Goal: Task Accomplishment & Management: Use online tool/utility

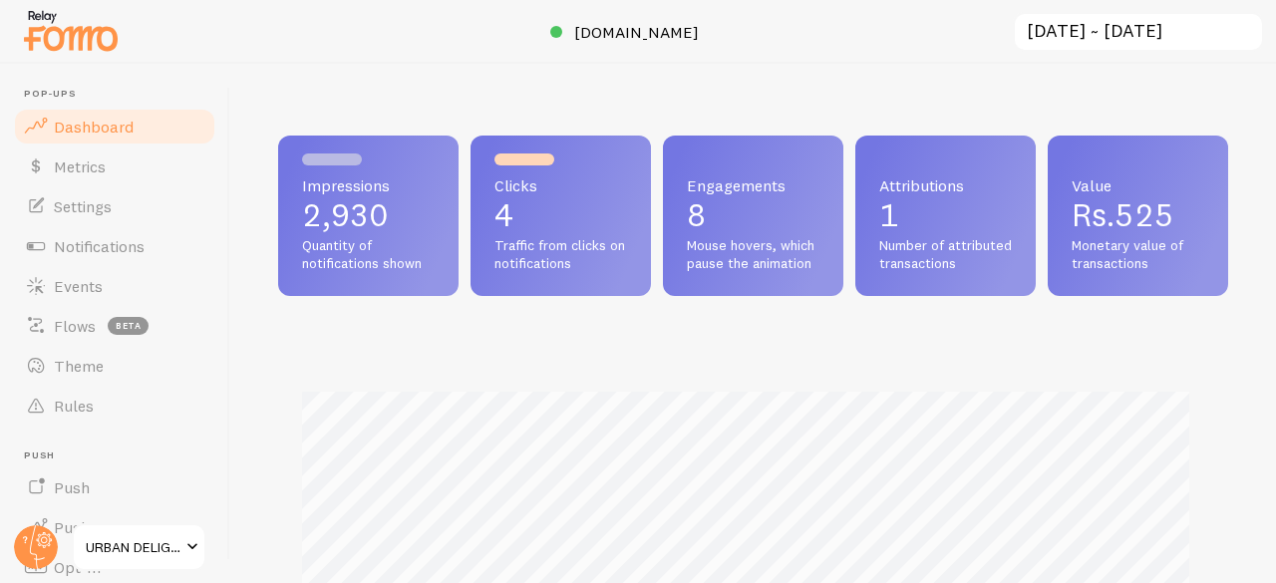
click at [1071, 234] on span "Rs.525" at bounding box center [1122, 214] width 103 height 39
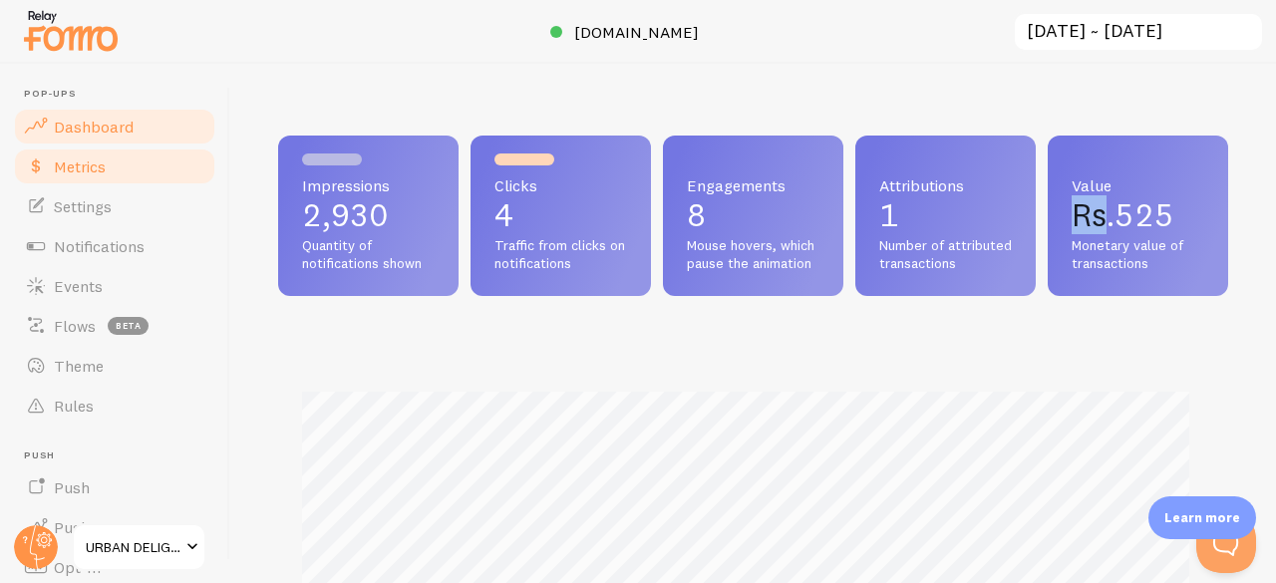
click at [84, 156] on span "Metrics" at bounding box center [80, 166] width 52 height 20
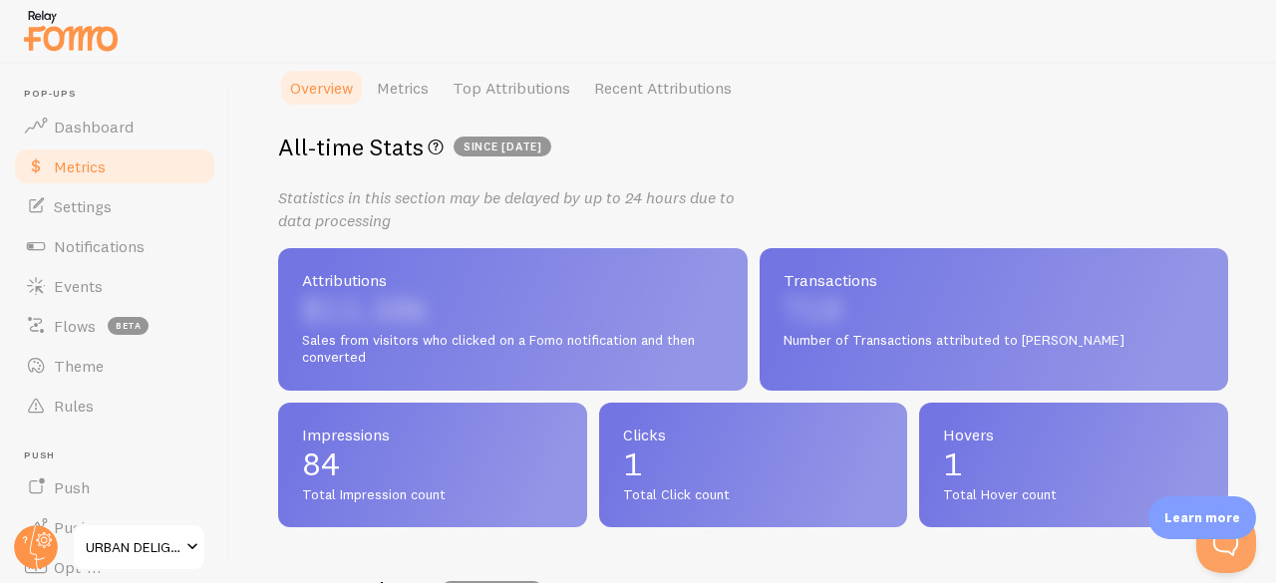
scroll to position [327, 0]
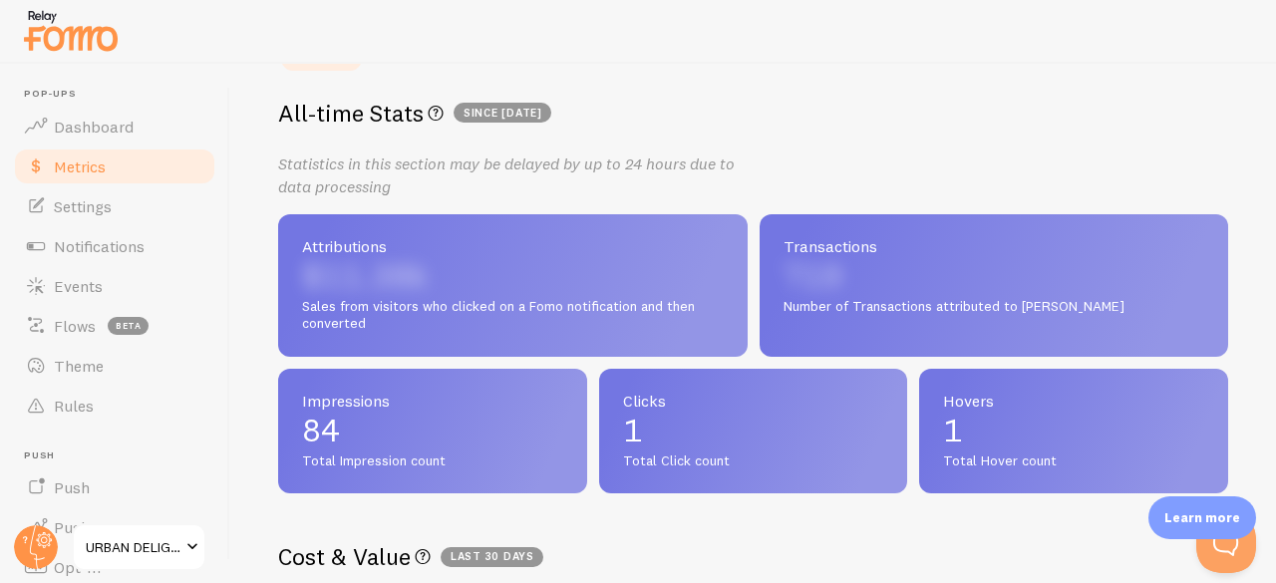
click at [143, 549] on span "URBAN DELIGHT" at bounding box center [133, 547] width 95 height 24
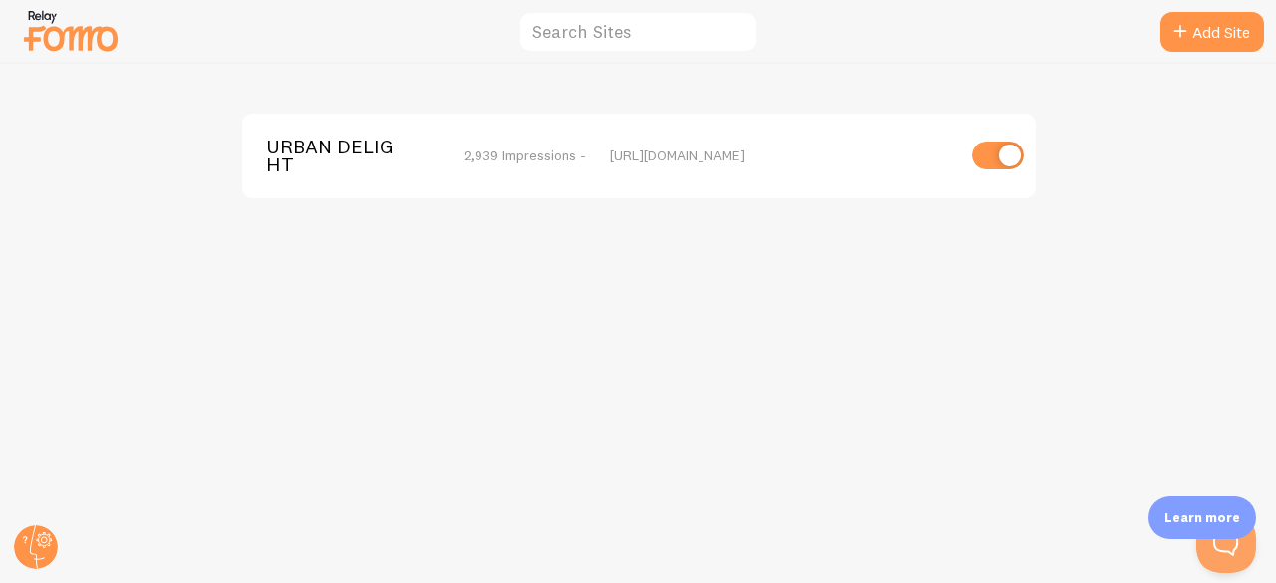
click at [1008, 152] on input "checkbox" at bounding box center [998, 156] width 52 height 28
checkbox input "false"
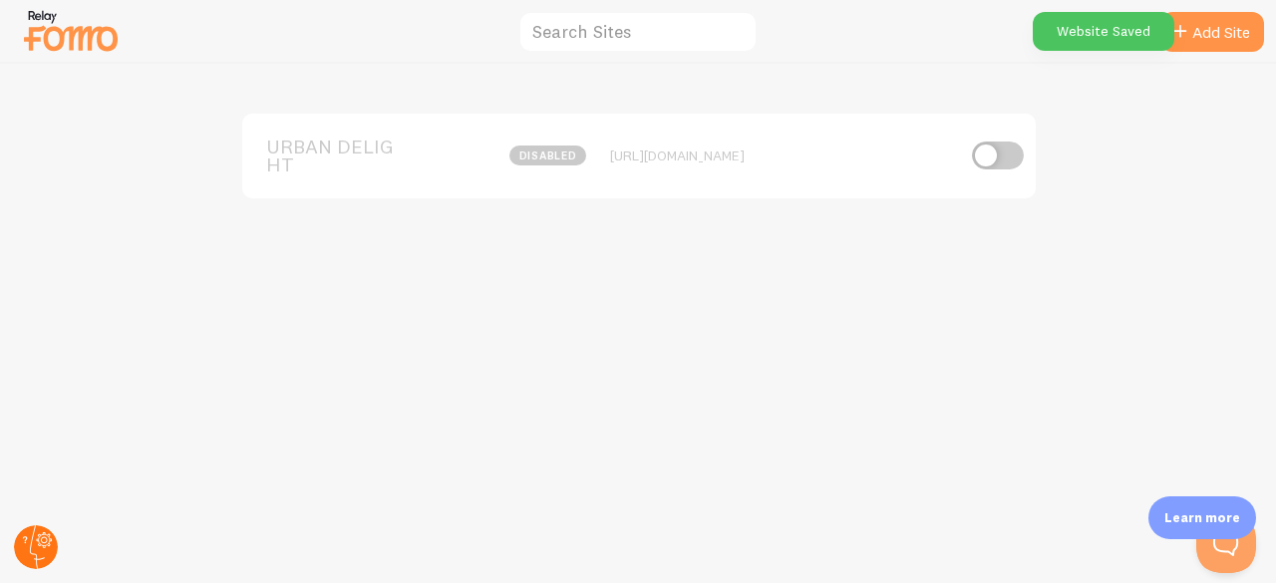
click at [31, 559] on circle at bounding box center [36, 547] width 44 height 44
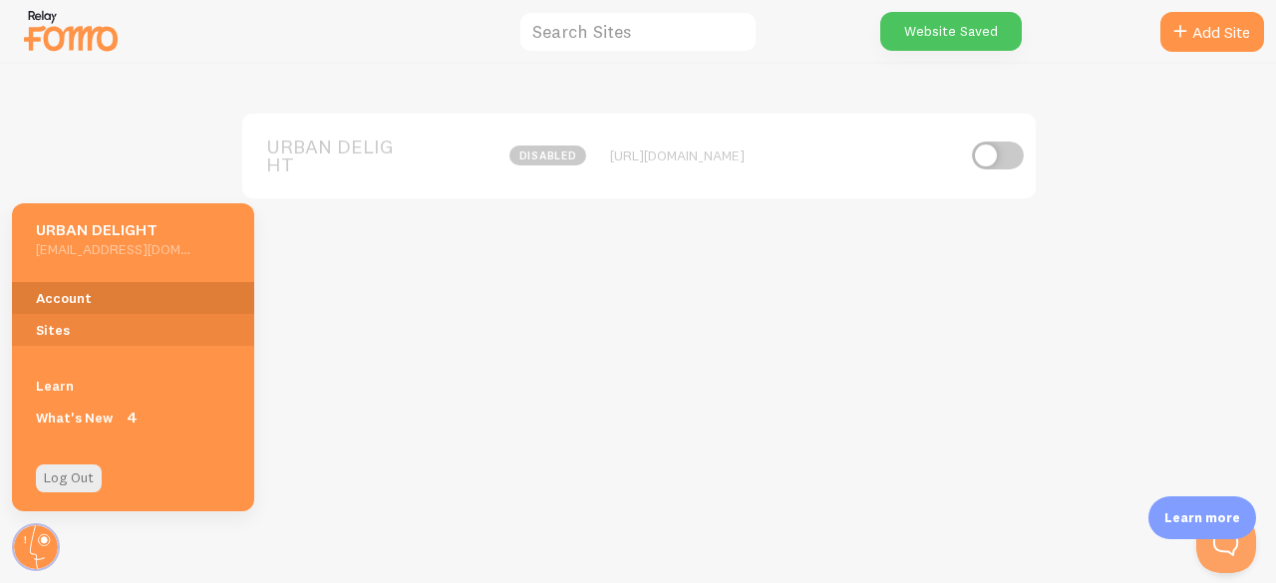
click at [94, 295] on link "Account" at bounding box center [133, 298] width 242 height 32
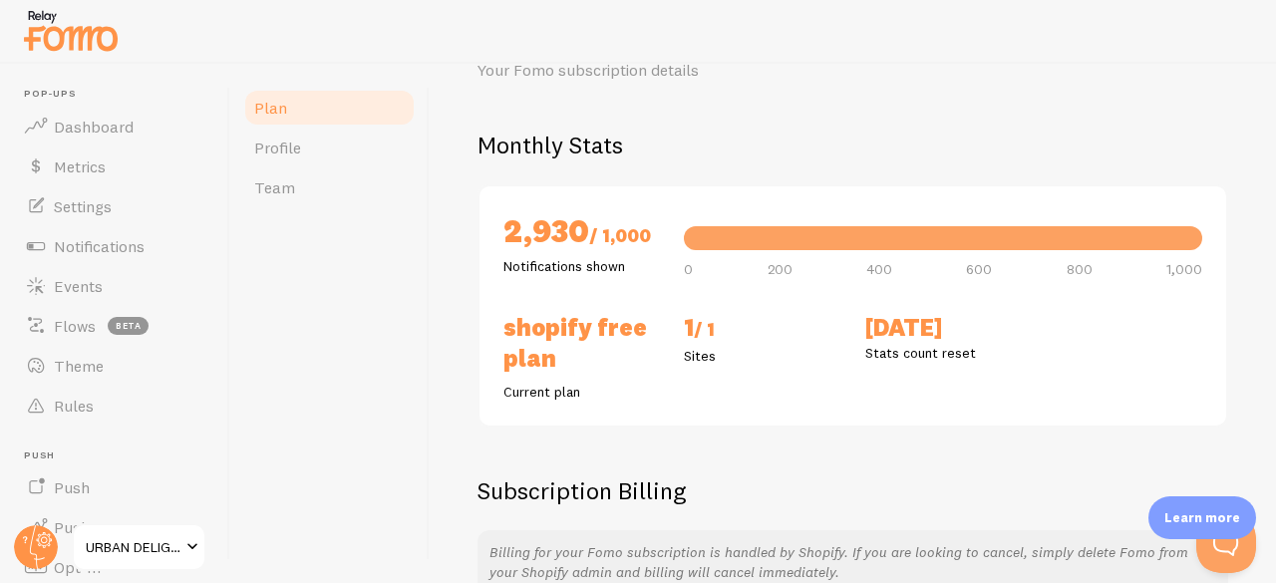
scroll to position [102, 0]
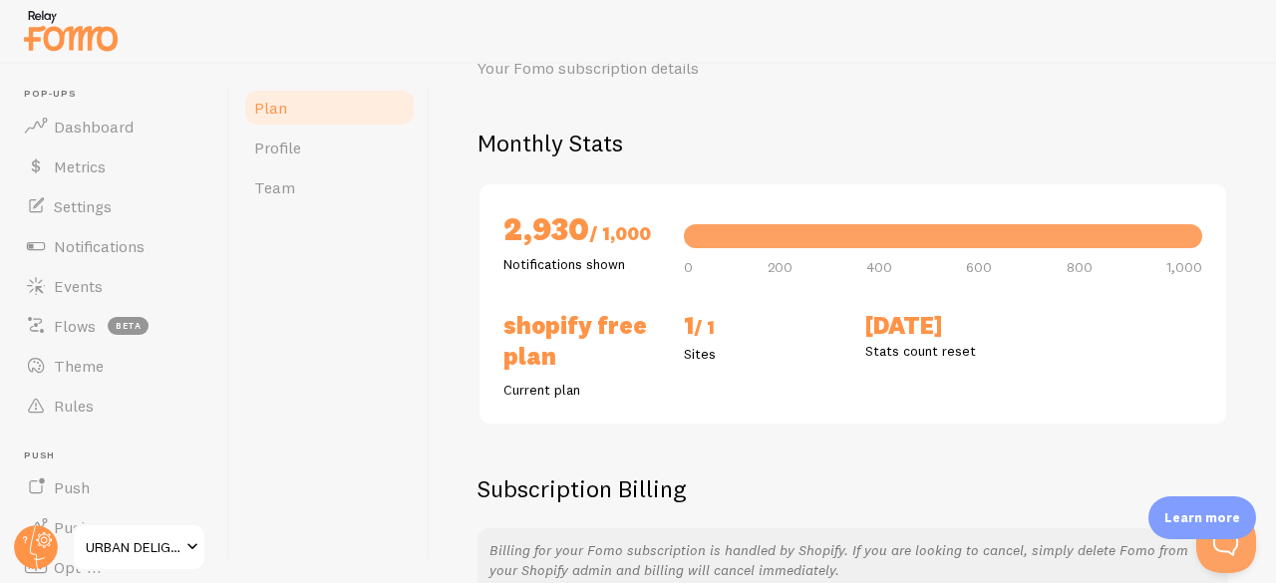
drag, startPoint x: 618, startPoint y: 261, endPoint x: 503, endPoint y: 230, distance: 118.7
click at [503, 230] on div "2,930 / 1,000 Notifications shown" at bounding box center [581, 241] width 180 height 66
click at [503, 230] on h2 "2,930 / 1,000" at bounding box center [581, 231] width 156 height 46
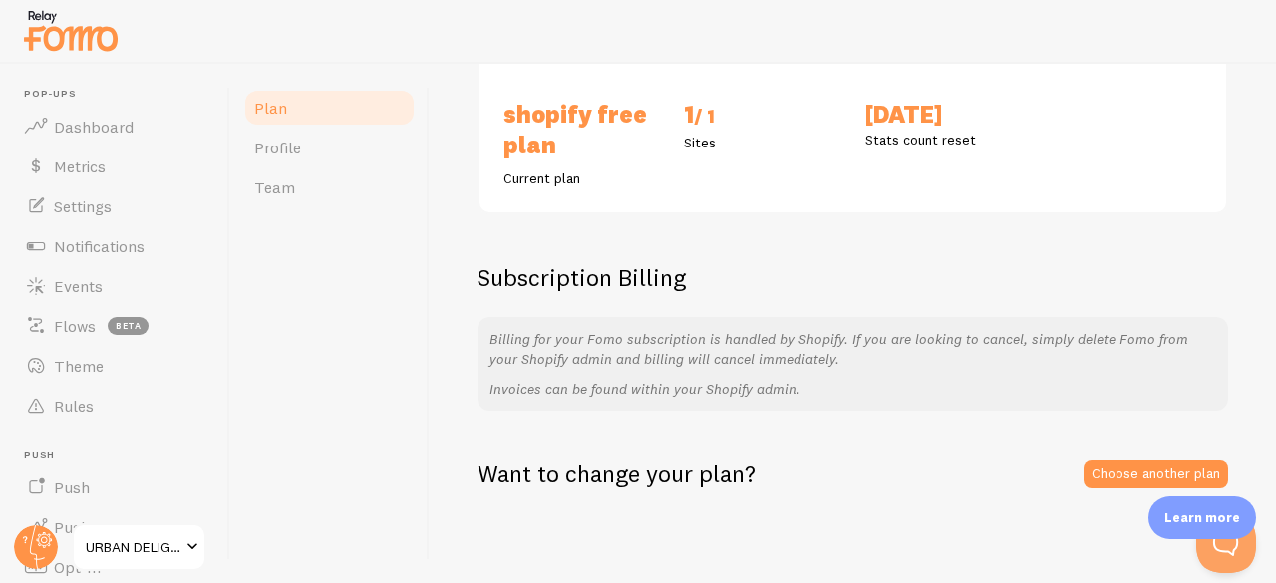
scroll to position [0, 0]
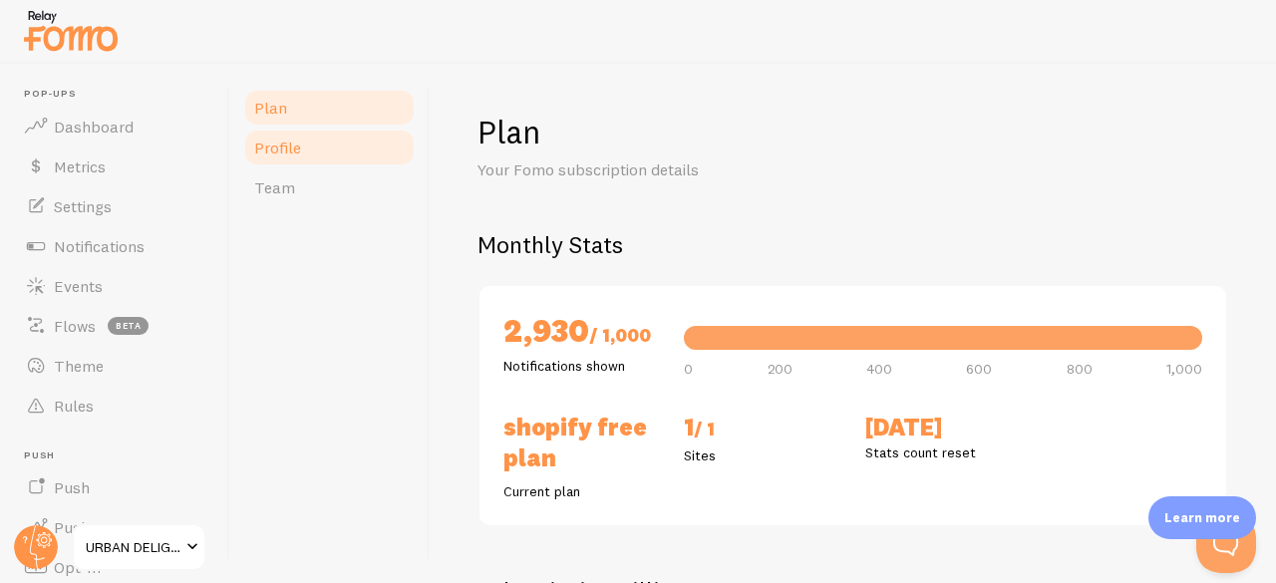
click at [315, 161] on link "Profile" at bounding box center [329, 148] width 174 height 40
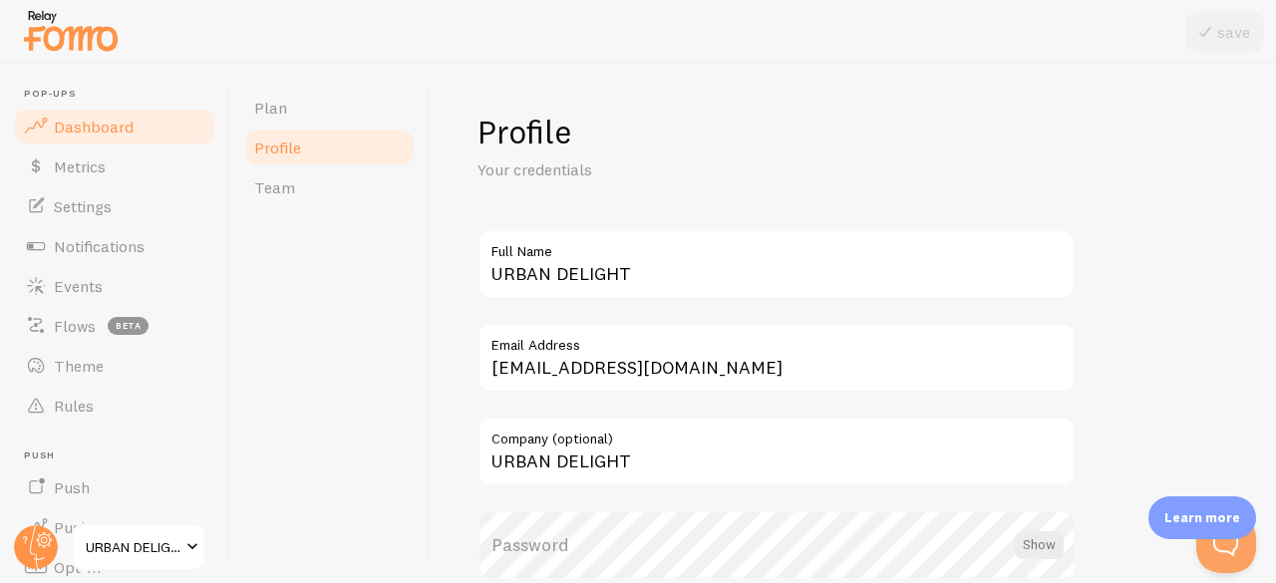
click at [114, 125] on span "Dashboard" at bounding box center [94, 127] width 80 height 20
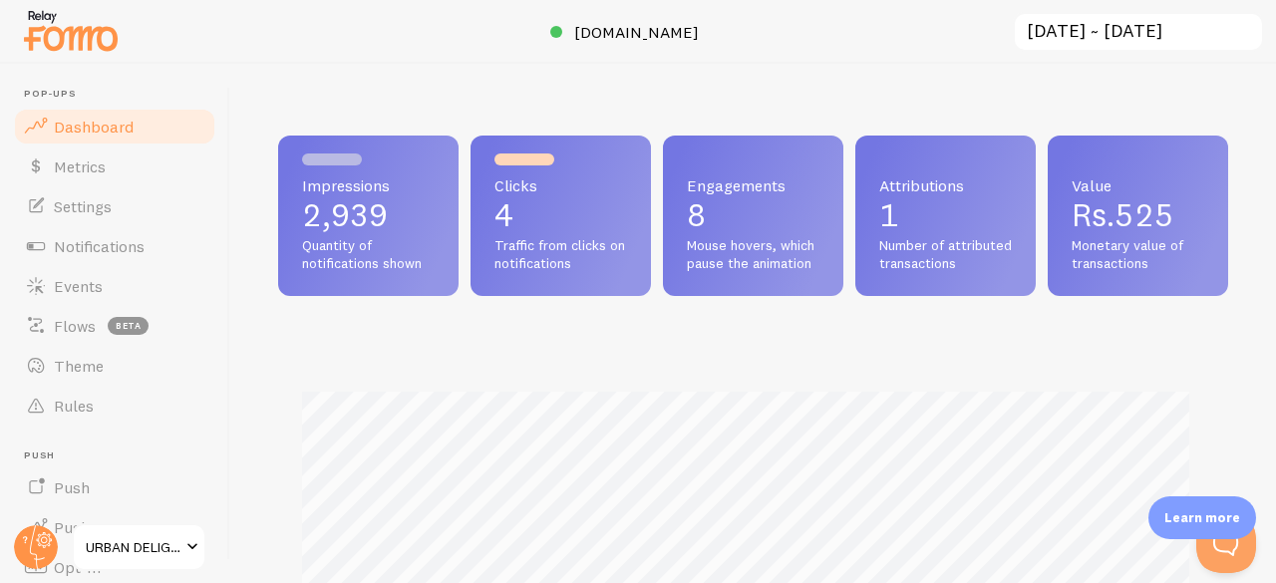
scroll to position [524, 935]
click at [86, 165] on span "Metrics" at bounding box center [80, 166] width 52 height 20
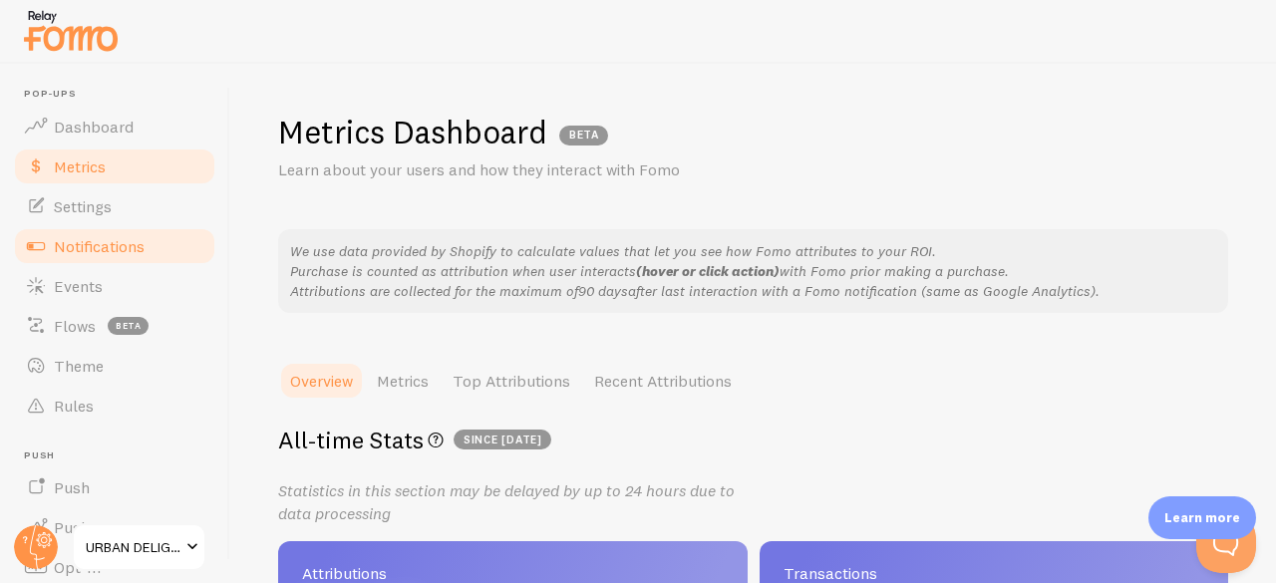
click at [112, 232] on link "Notifications" at bounding box center [114, 246] width 205 height 40
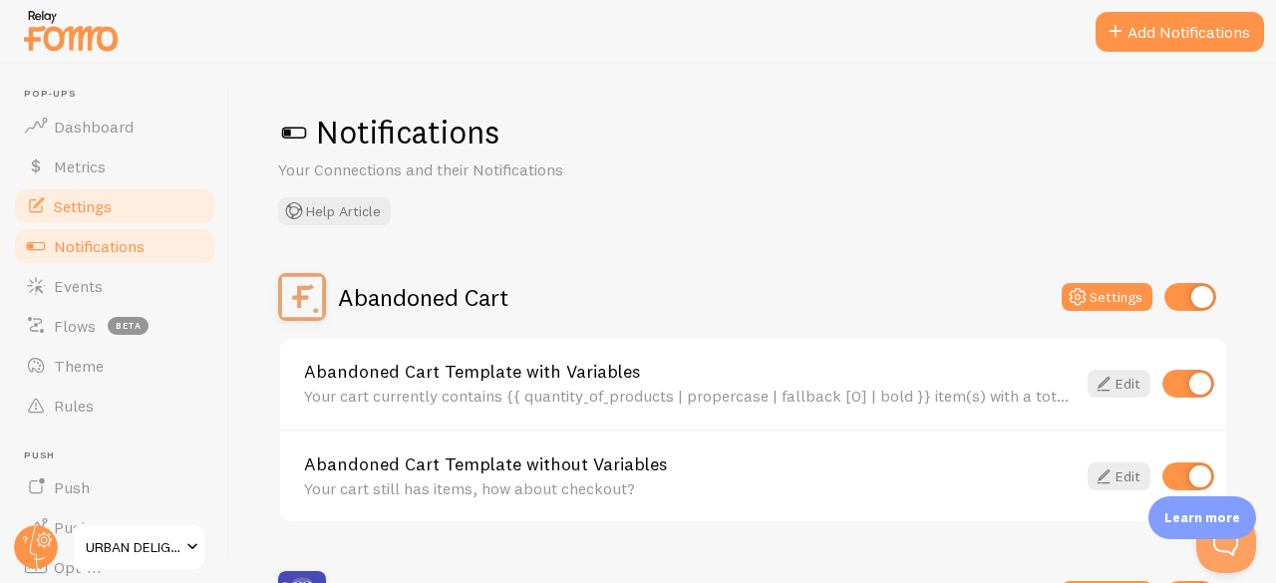
click at [102, 218] on link "Settings" at bounding box center [114, 206] width 205 height 40
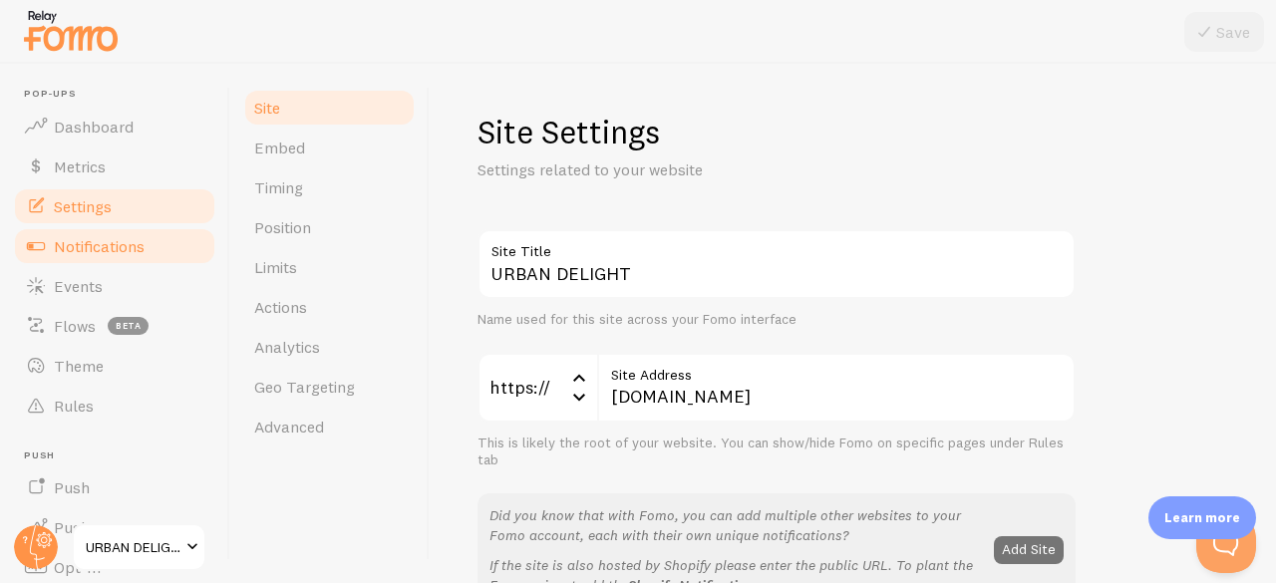
click at [102, 258] on link "Notifications" at bounding box center [114, 246] width 205 height 40
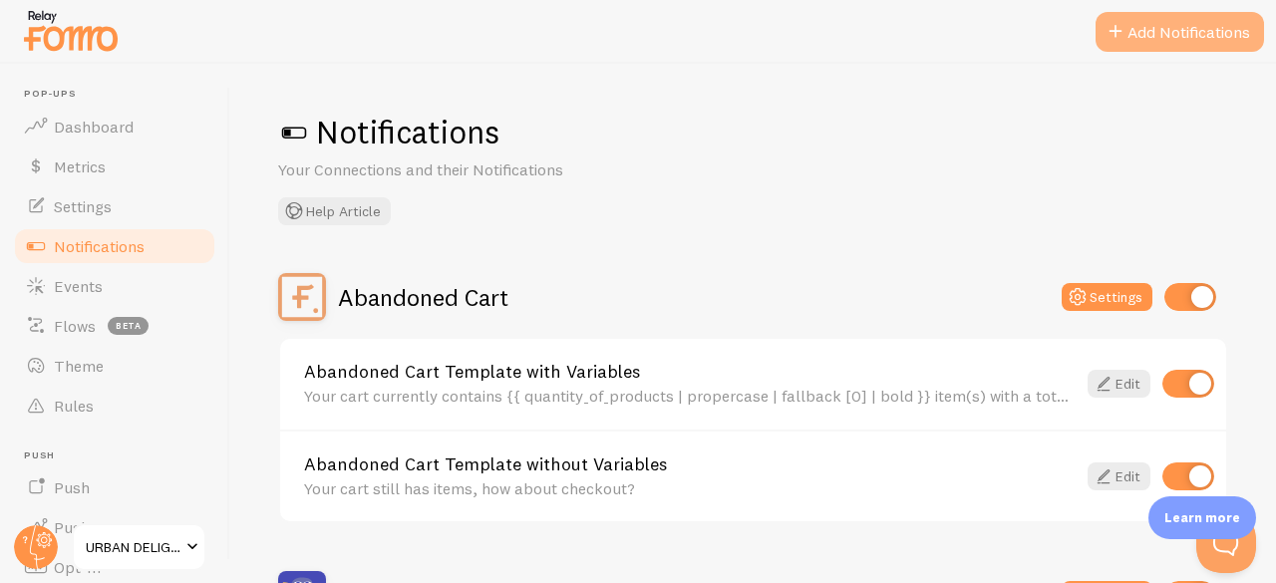
click at [1208, 29] on button "Add Notifications" at bounding box center [1179, 32] width 168 height 40
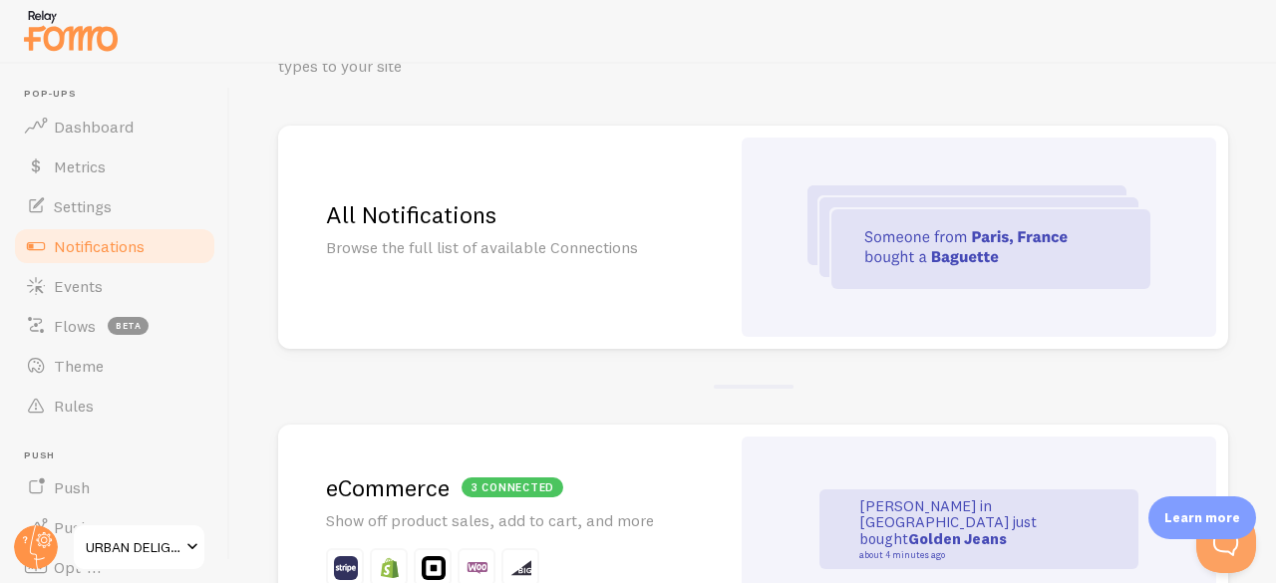
scroll to position [152, 0]
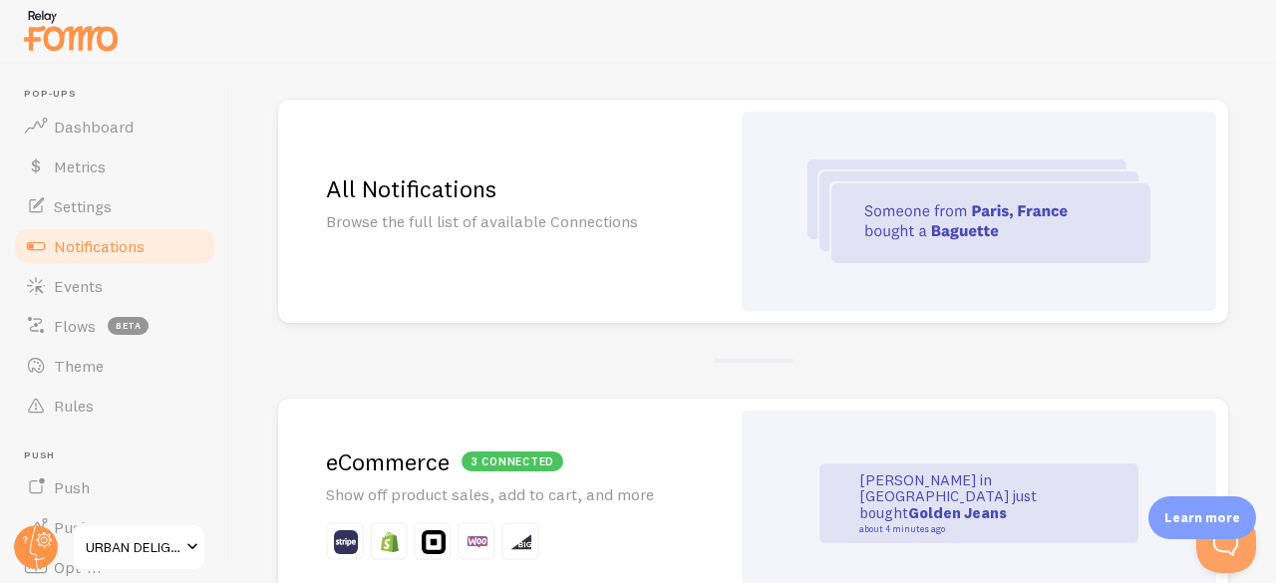
click at [438, 199] on h2 "All Notifications" at bounding box center [504, 188] width 356 height 31
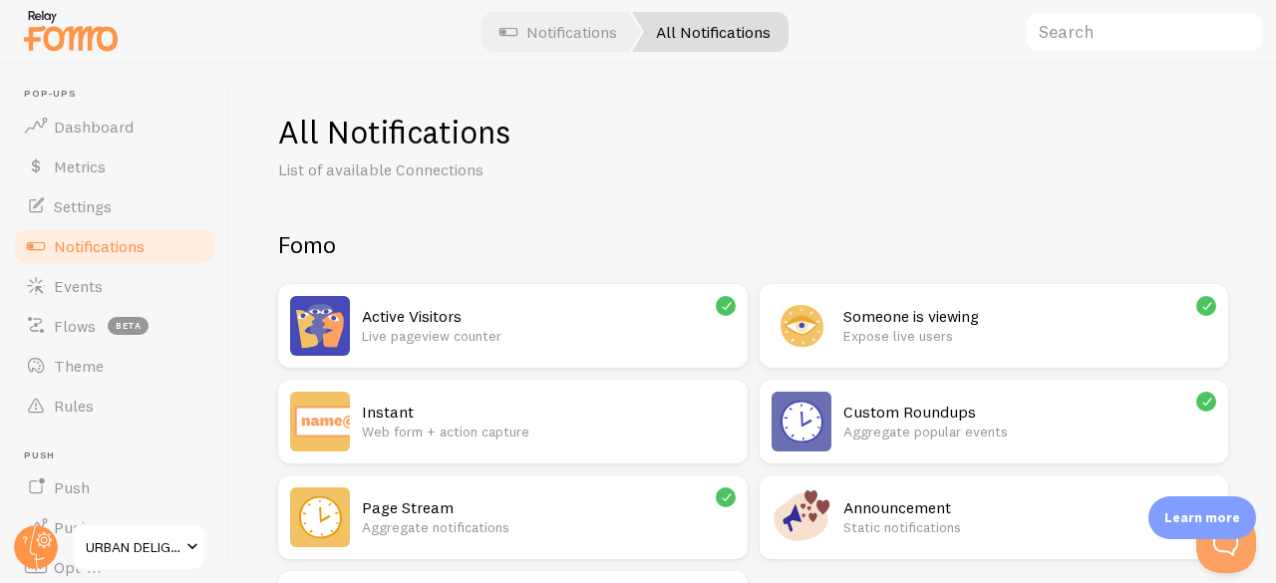
scroll to position [144, 0]
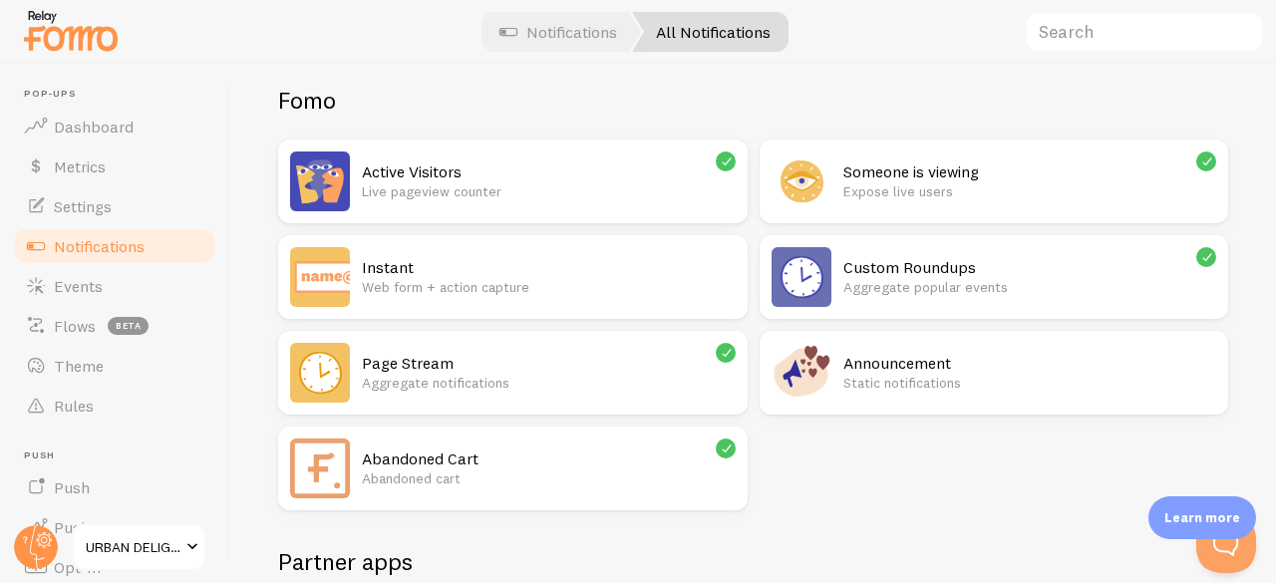
click at [419, 167] on h2 "Active Visitors" at bounding box center [549, 171] width 374 height 21
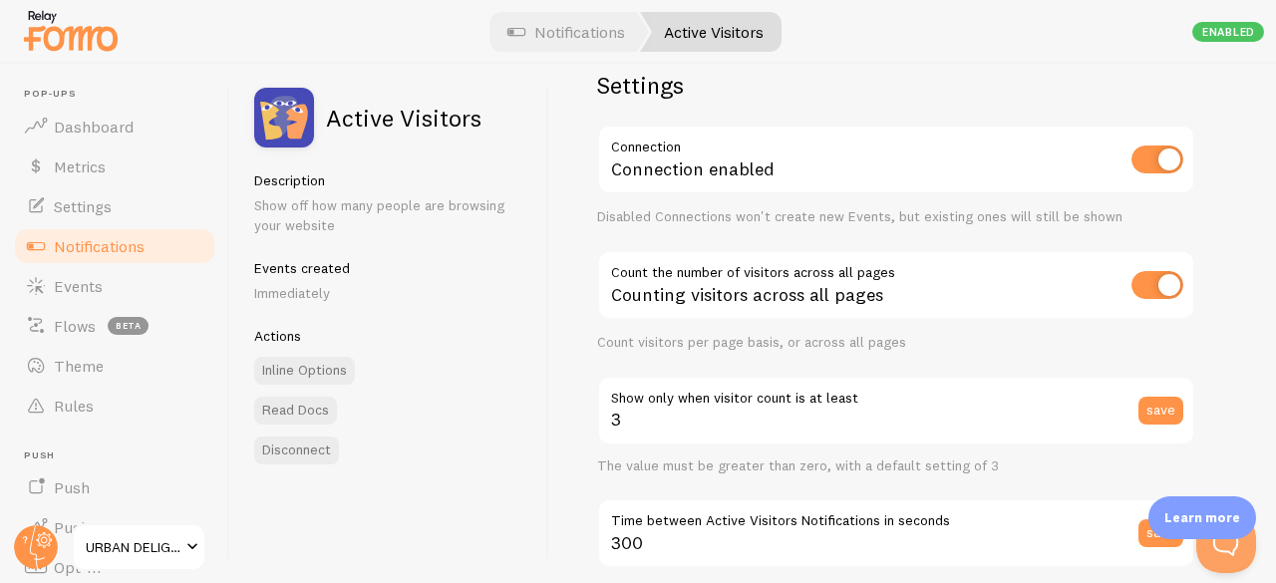
scroll to position [93, 0]
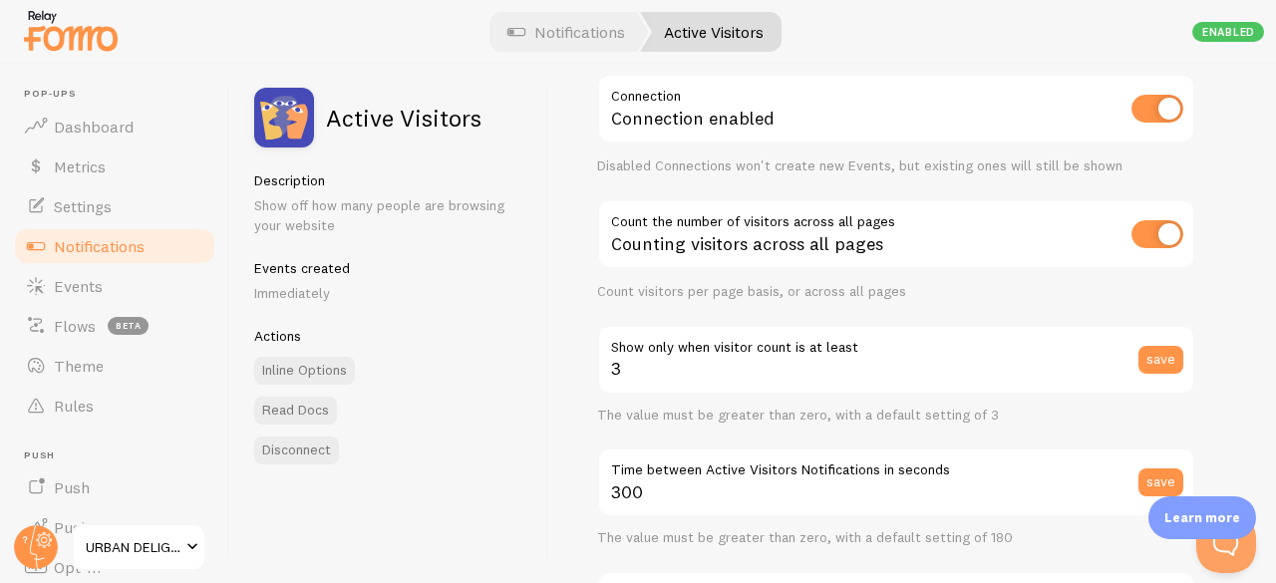
click at [1156, 224] on input "checkbox" at bounding box center [1157, 234] width 52 height 28
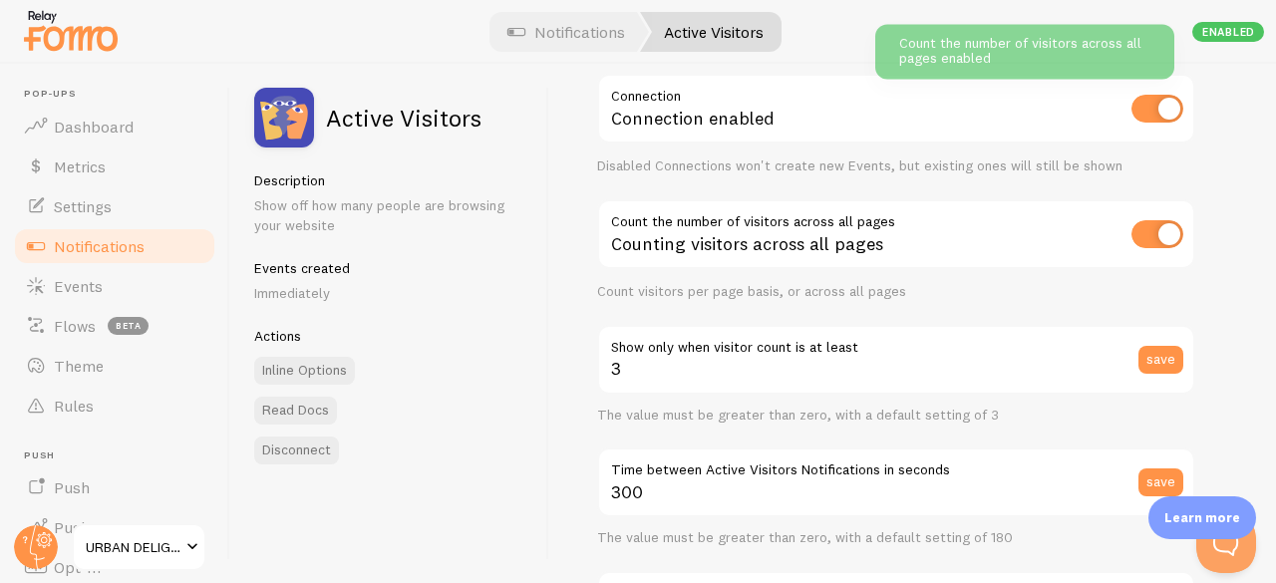
checkbox input "false"
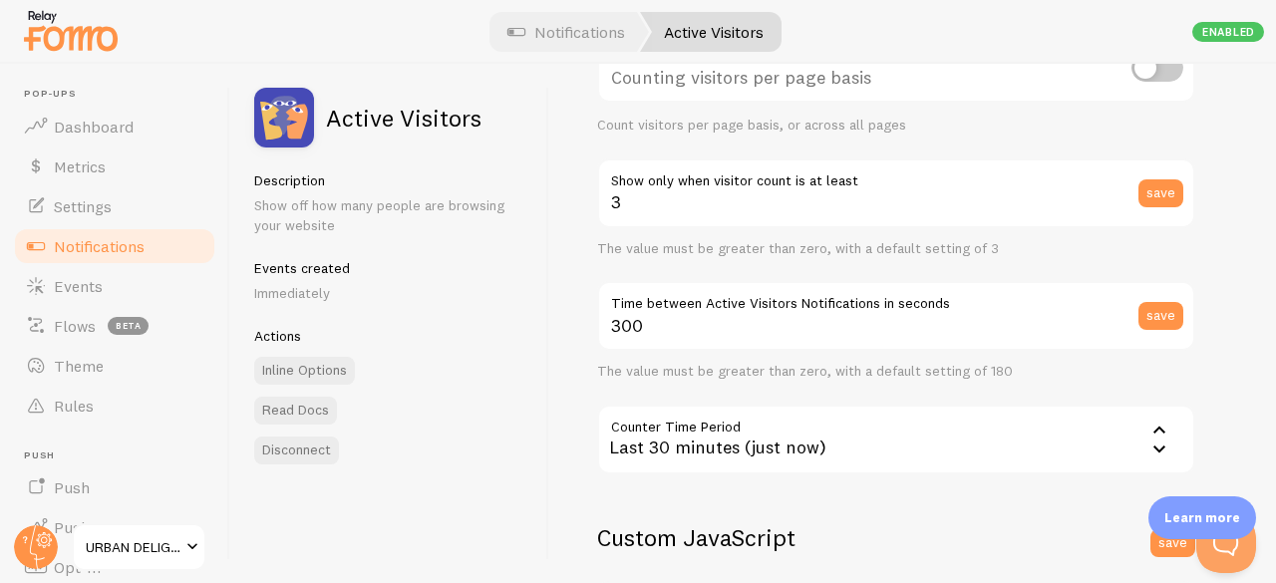
scroll to position [0, 0]
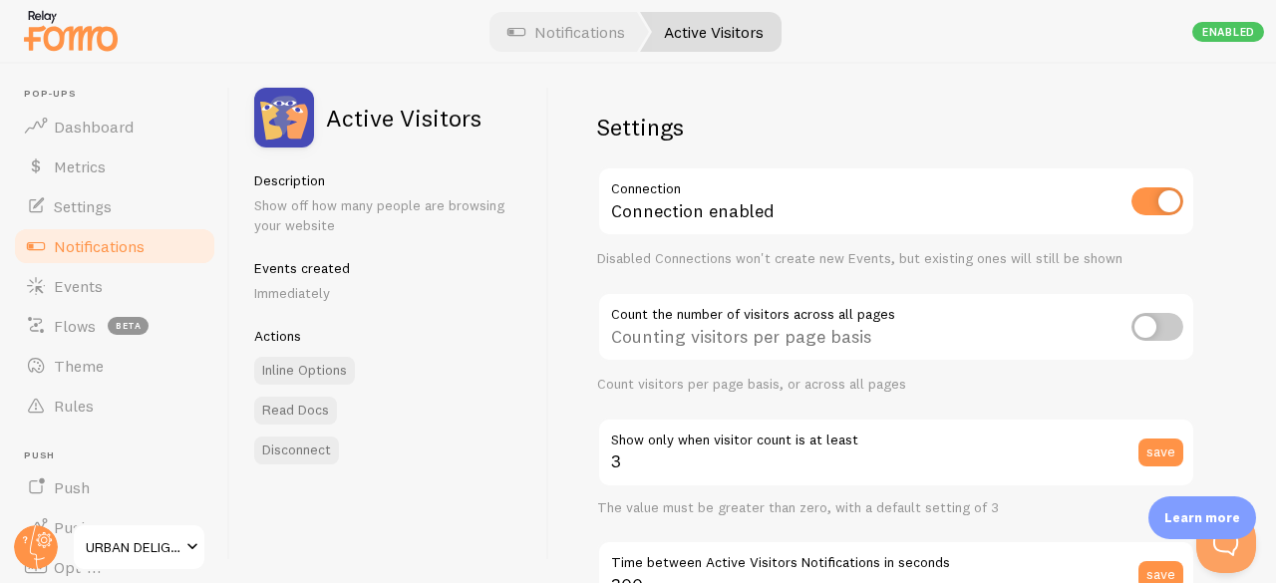
click at [94, 234] on link "Notifications" at bounding box center [114, 246] width 205 height 40
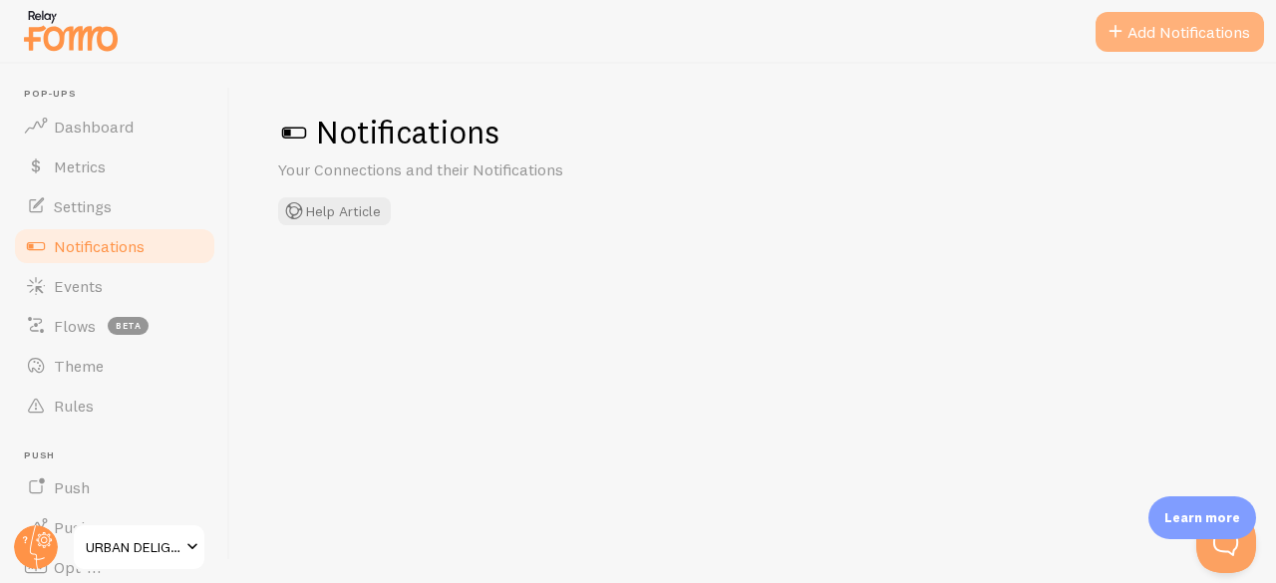
click at [1136, 31] on button "Add Notifications" at bounding box center [1179, 32] width 168 height 40
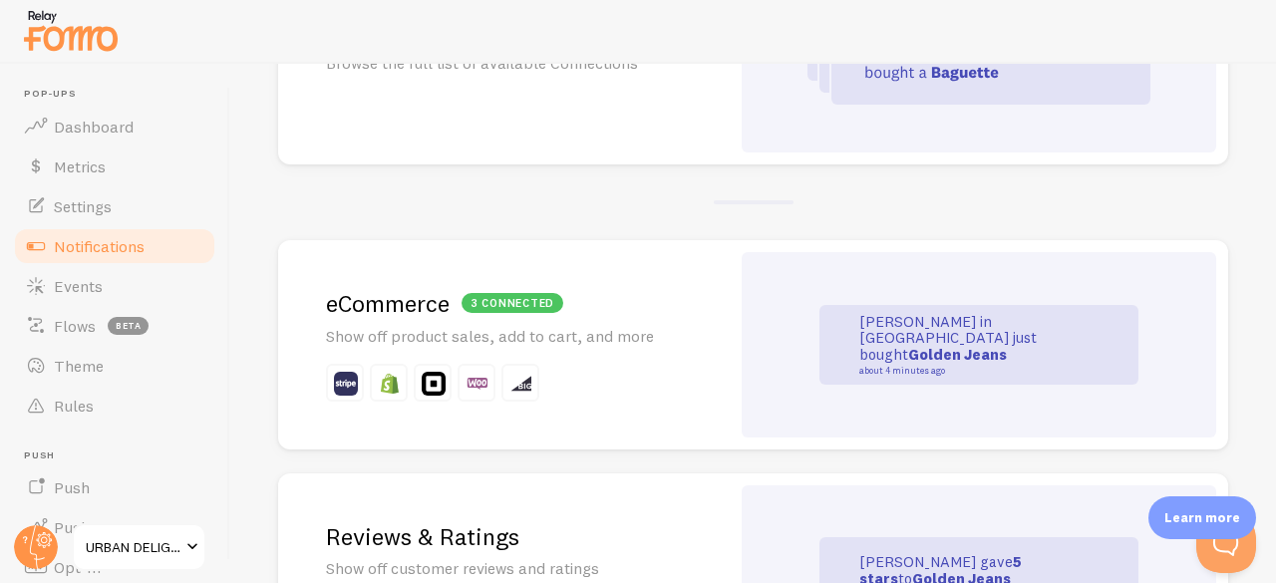
scroll to position [154, 0]
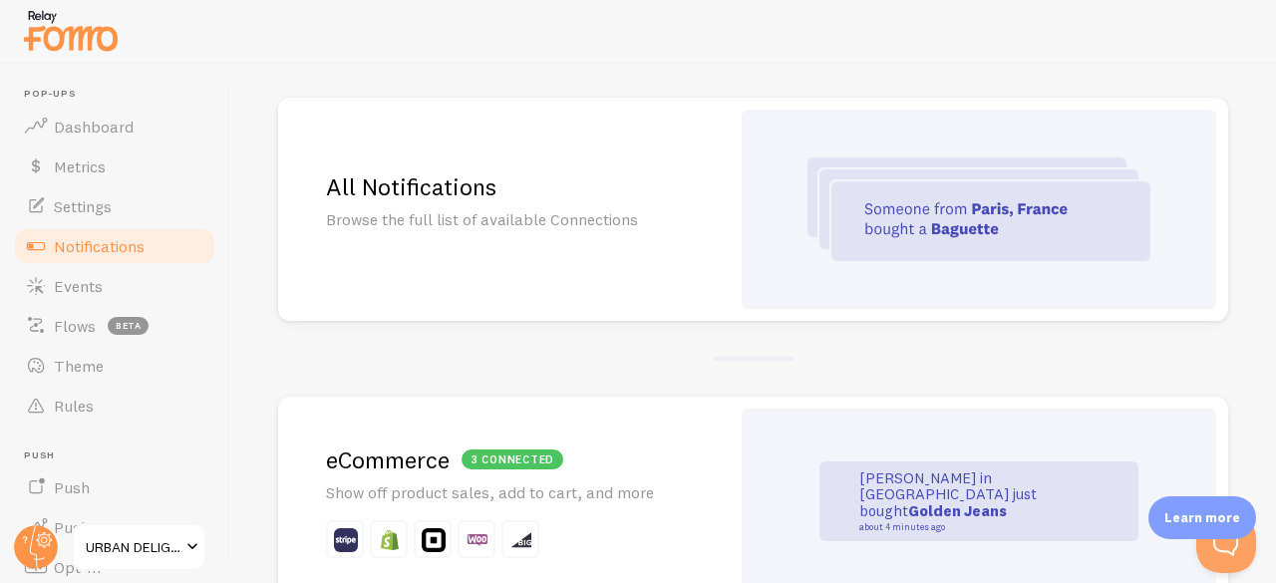
click at [391, 171] on h2 "All Notifications" at bounding box center [504, 186] width 356 height 31
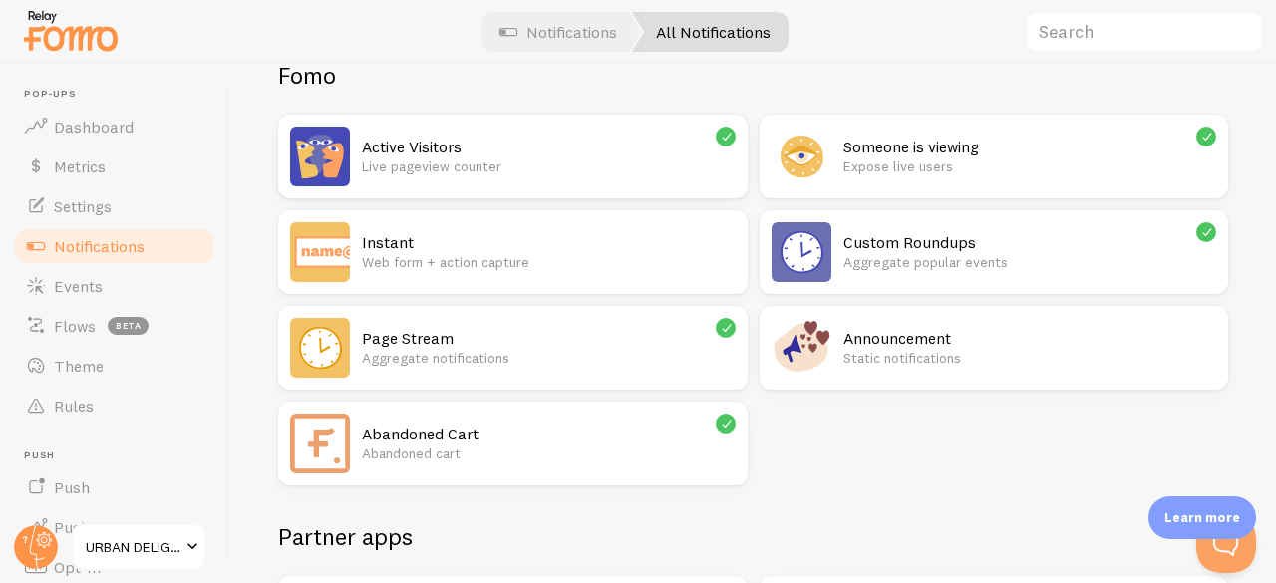
scroll to position [176, 0]
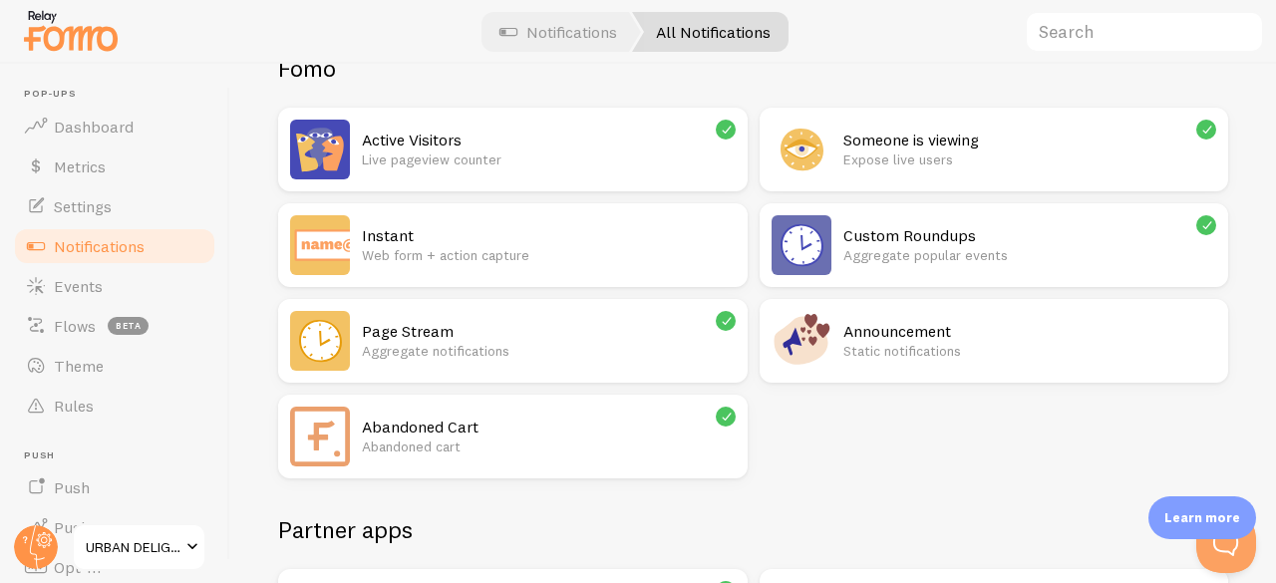
click at [917, 133] on h2 "Someone is viewing" at bounding box center [1030, 140] width 374 height 21
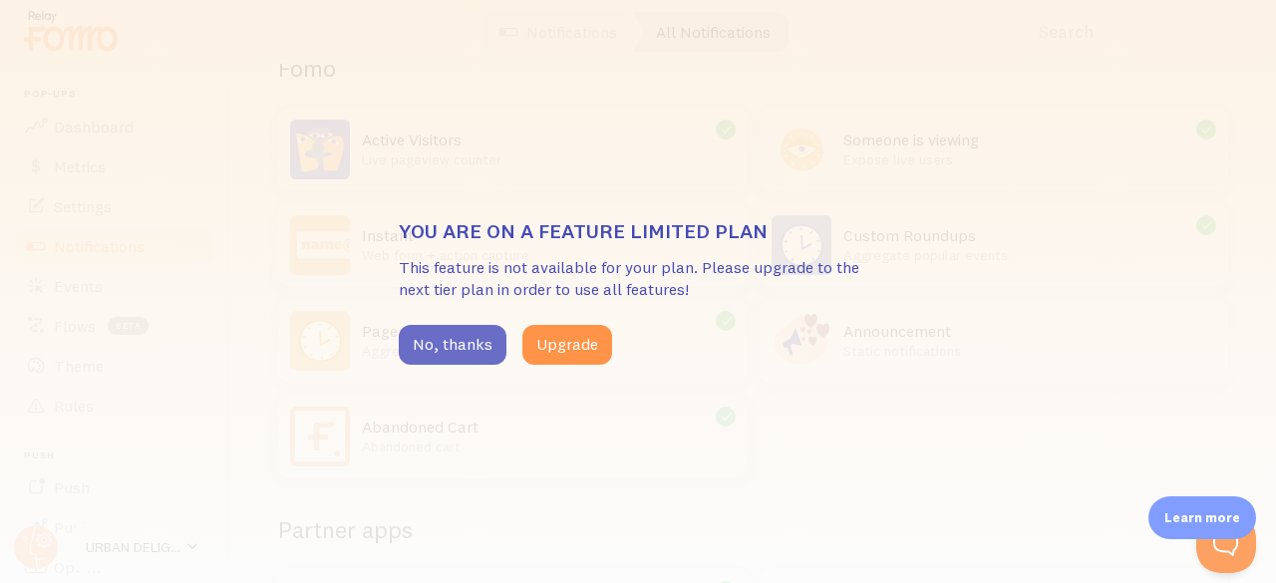
click at [452, 344] on button "No, thanks" at bounding box center [453, 345] width 108 height 40
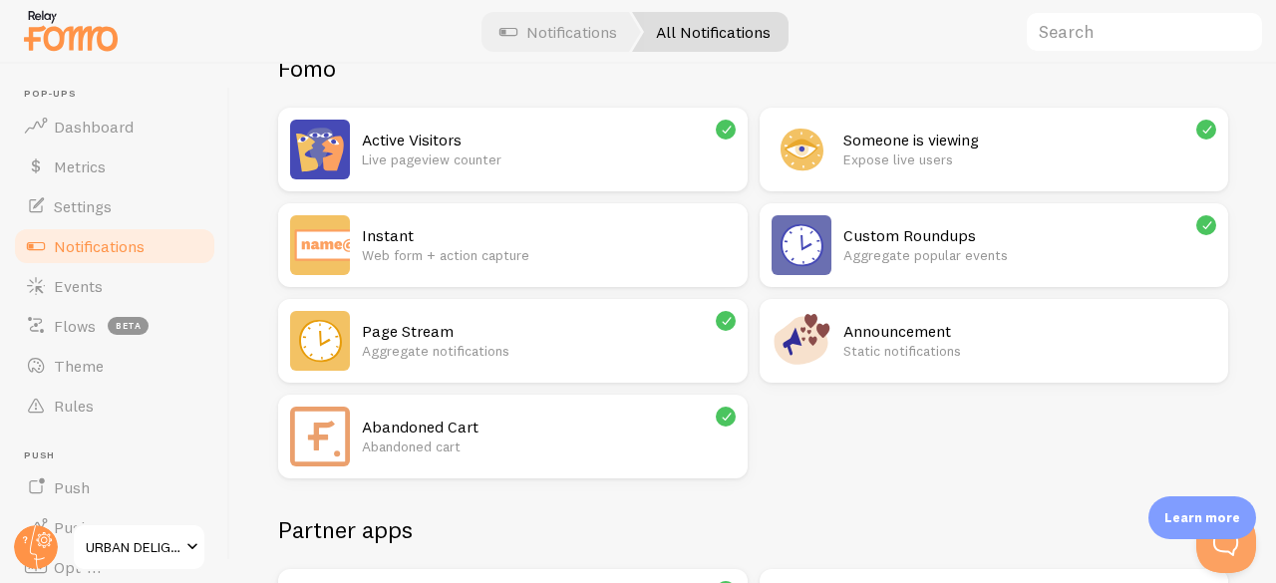
click at [901, 227] on h2 "Custom Roundups" at bounding box center [1030, 235] width 374 height 21
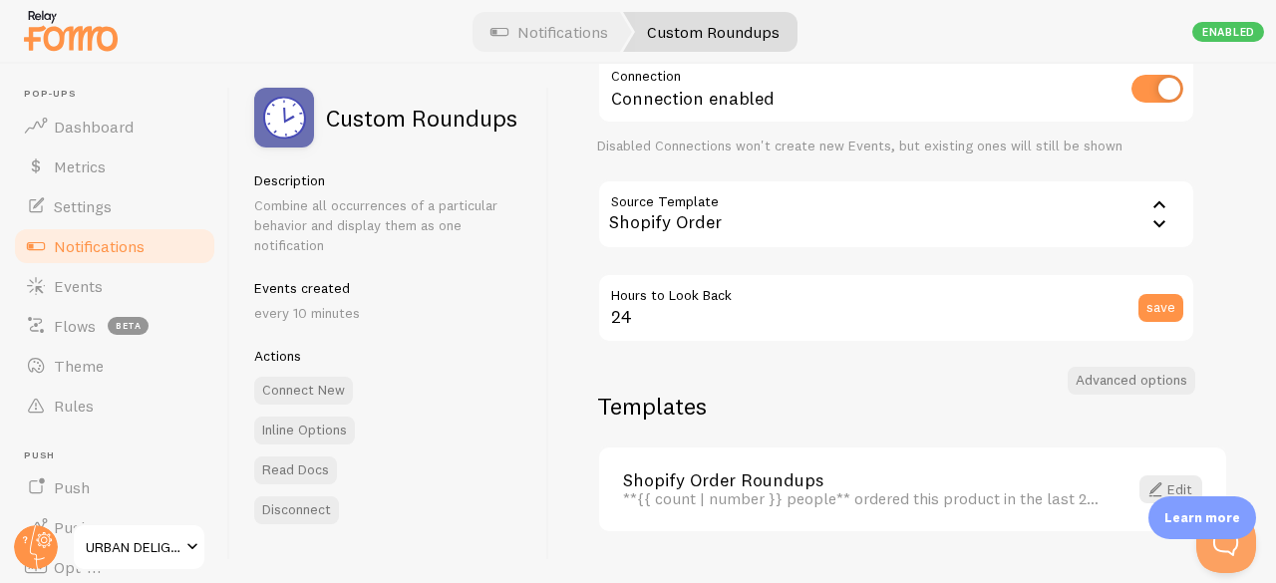
scroll to position [157, 0]
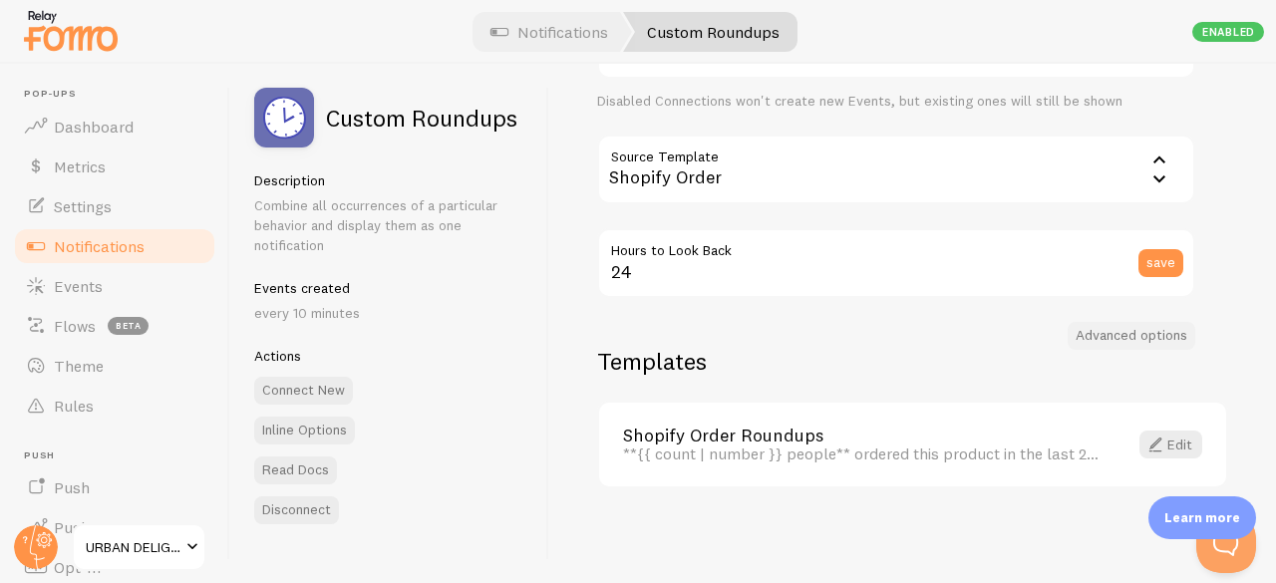
click at [1124, 344] on button "Advanced options" at bounding box center [1131, 336] width 128 height 28
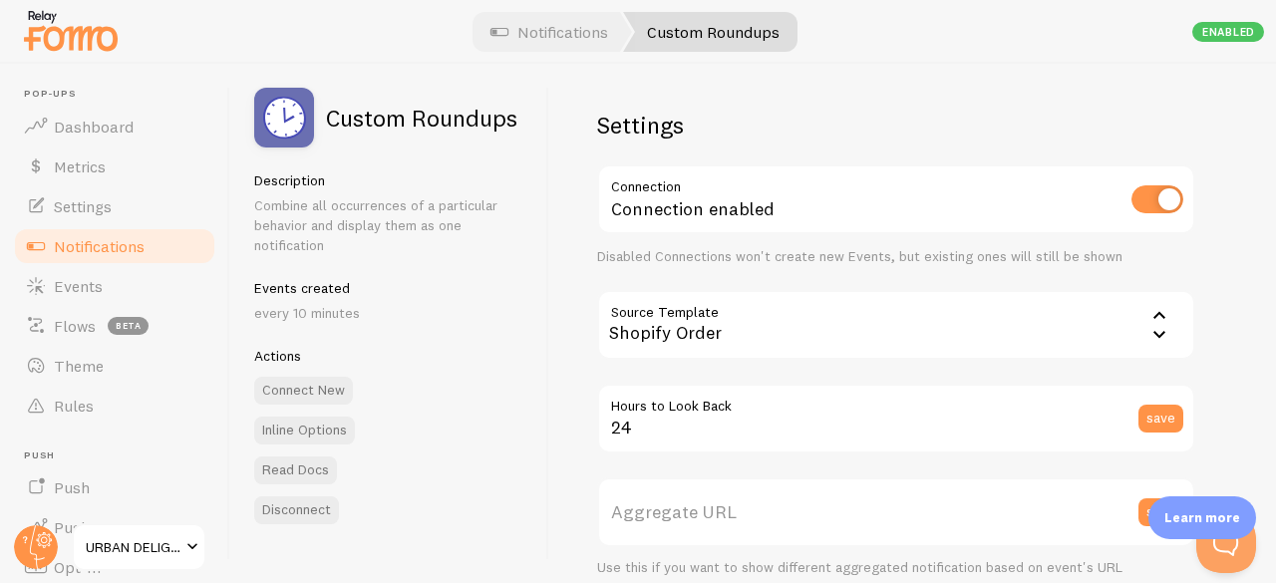
scroll to position [0, 0]
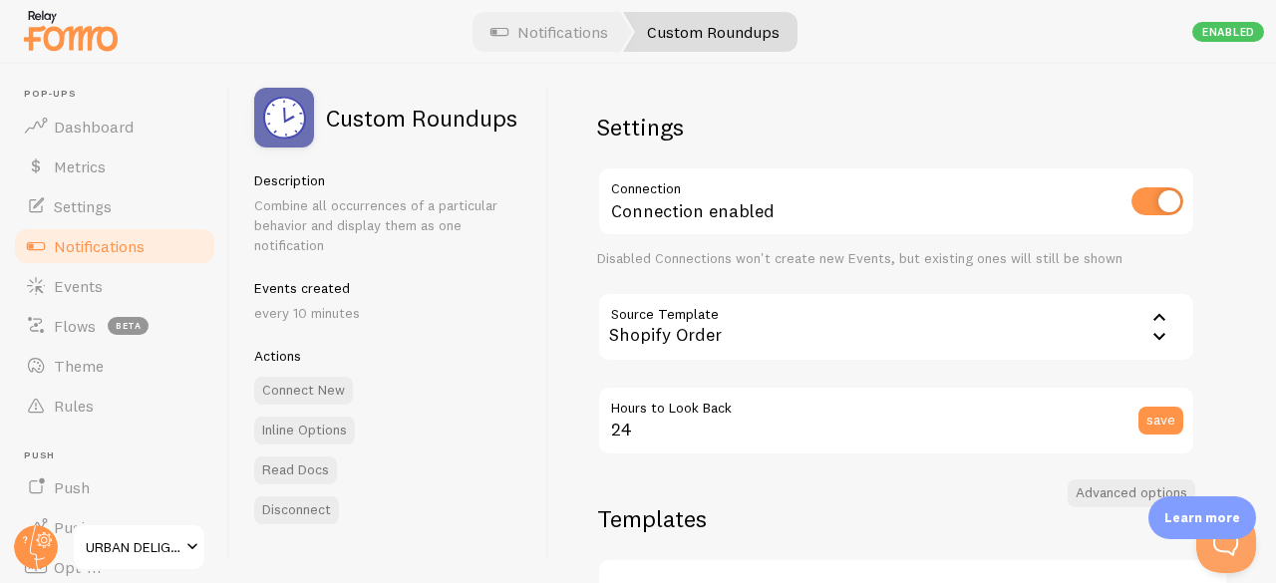
click at [84, 257] on link "Notifications" at bounding box center [114, 246] width 205 height 40
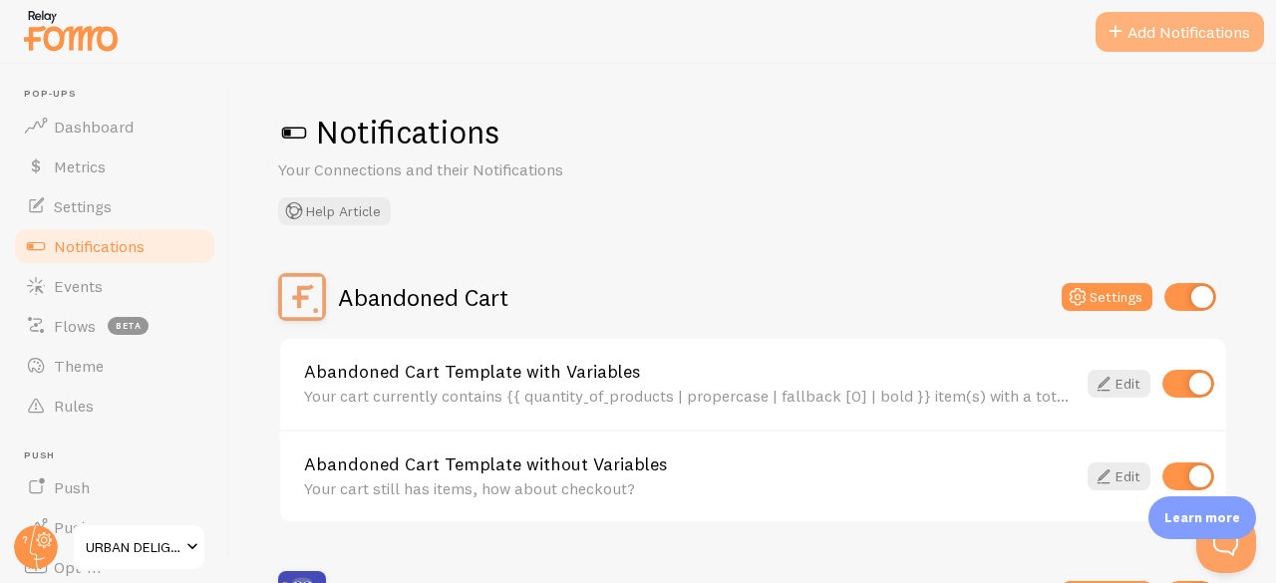
click at [1172, 43] on button "Add Notifications" at bounding box center [1179, 32] width 168 height 40
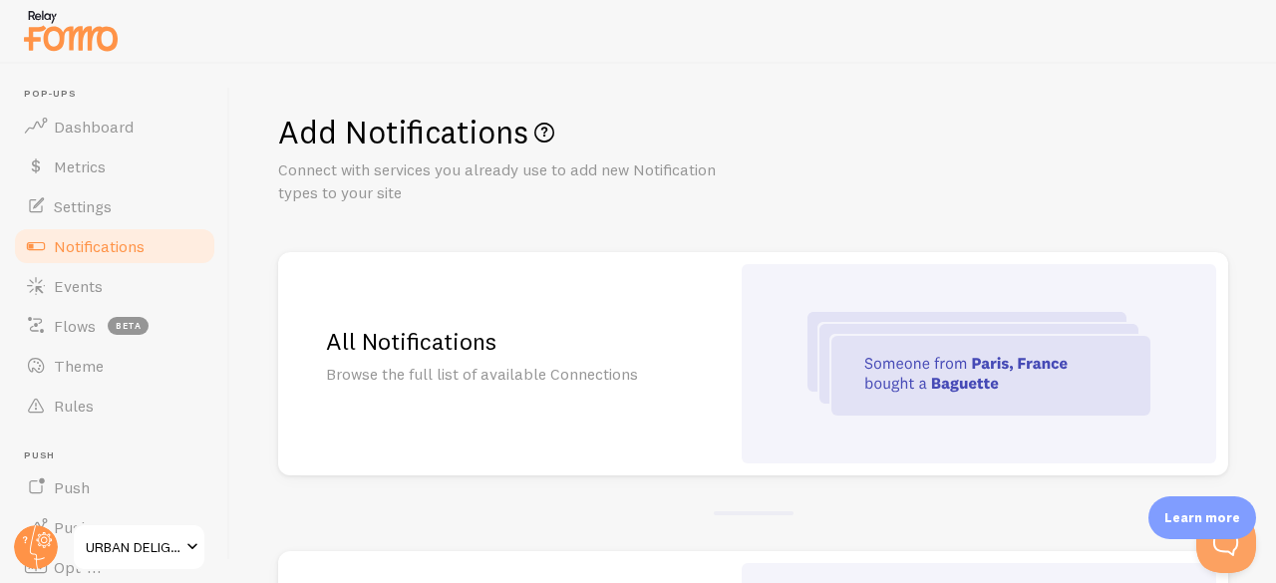
click at [413, 337] on h2 "All Notifications" at bounding box center [504, 341] width 356 height 31
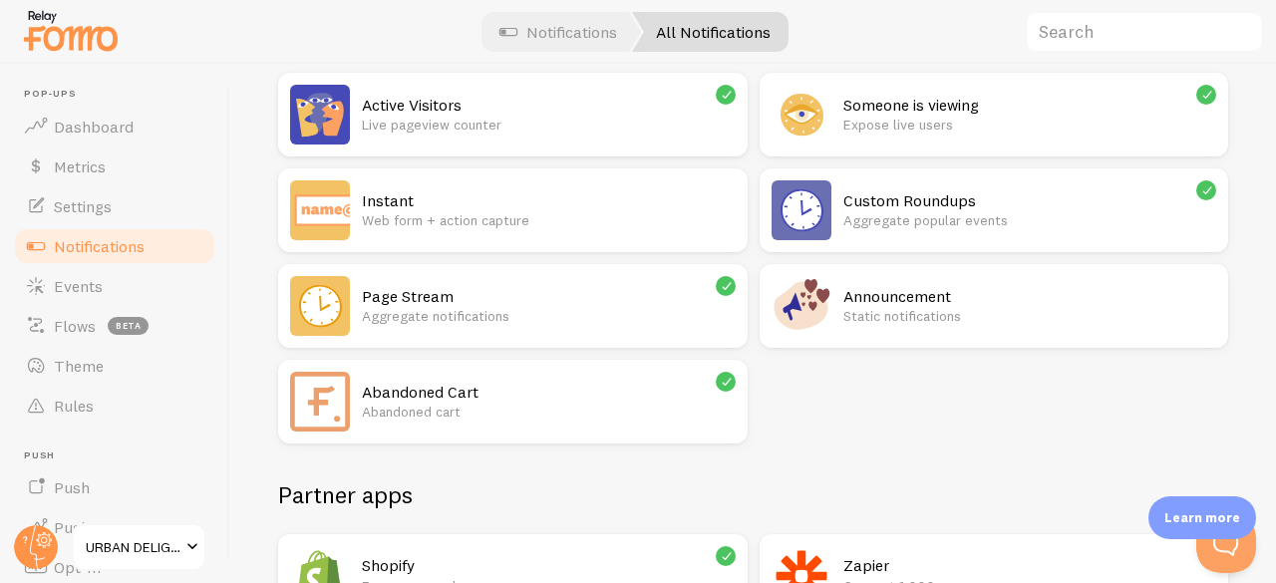
scroll to position [216, 0]
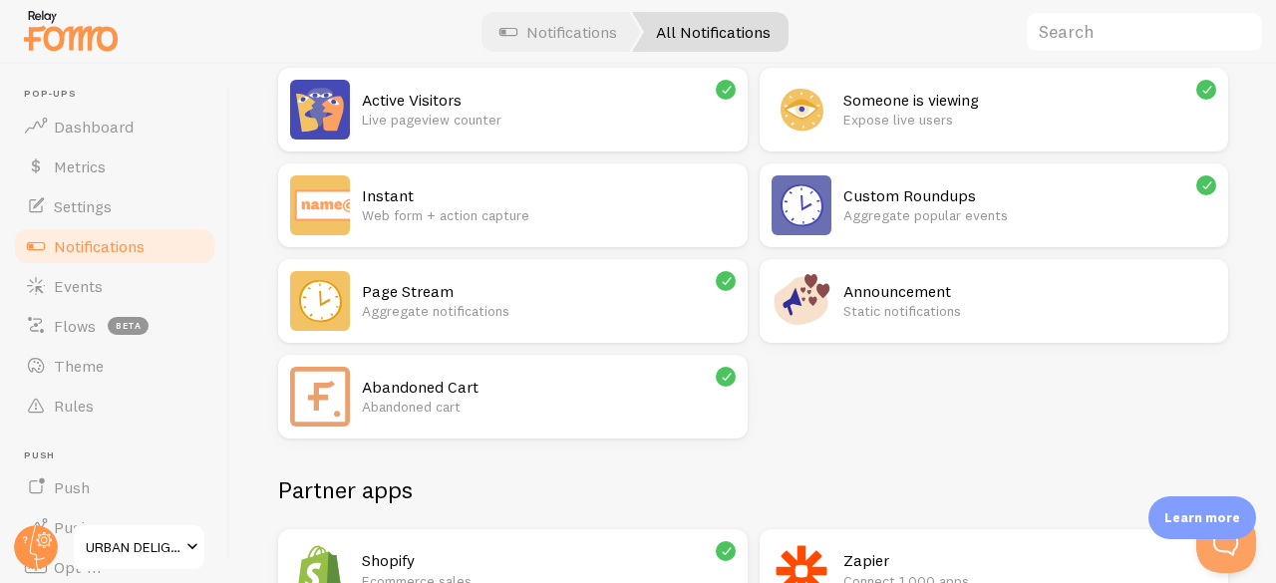
click at [411, 282] on h2 "Page Stream" at bounding box center [549, 291] width 374 height 21
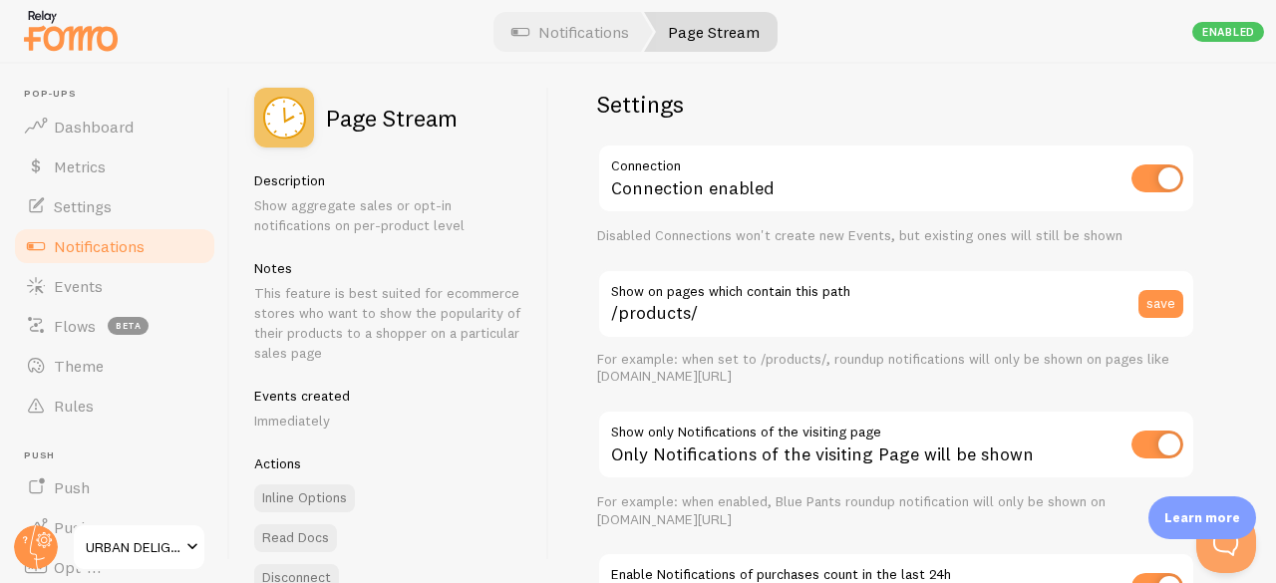
scroll to position [30, 0]
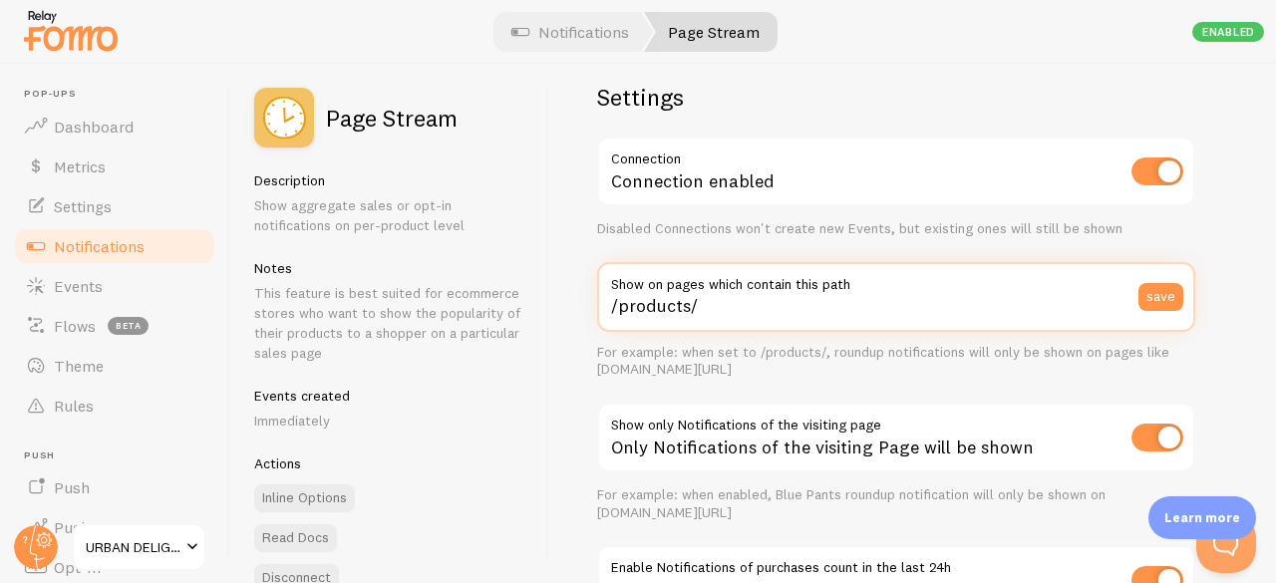
click at [804, 320] on input "/products/" at bounding box center [896, 297] width 598 height 70
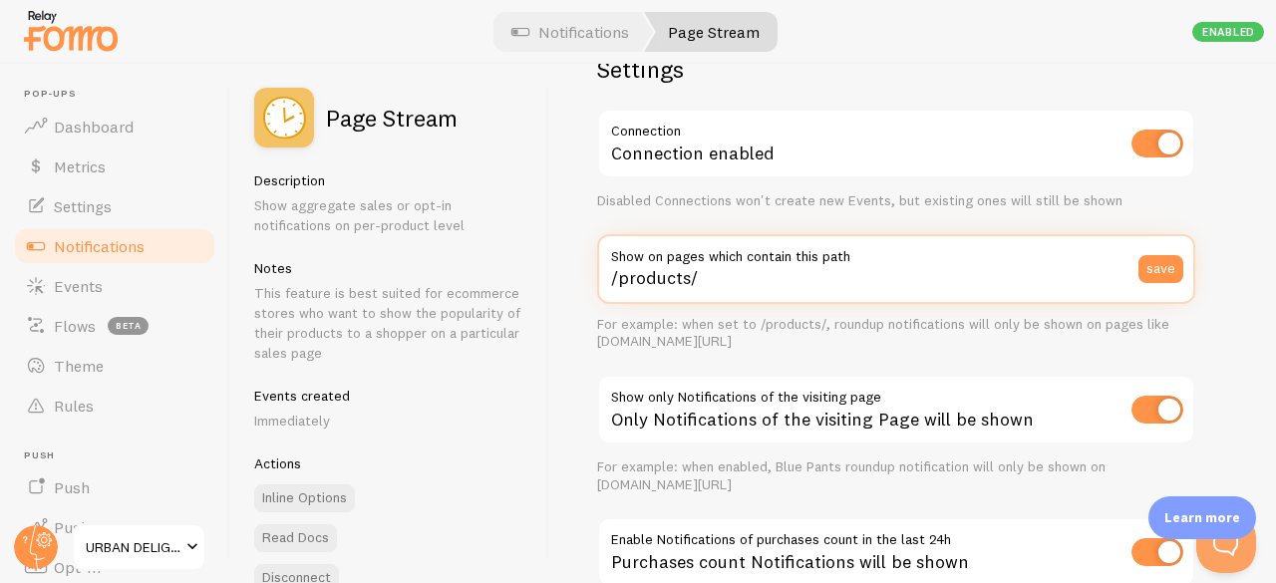
scroll to position [0, 0]
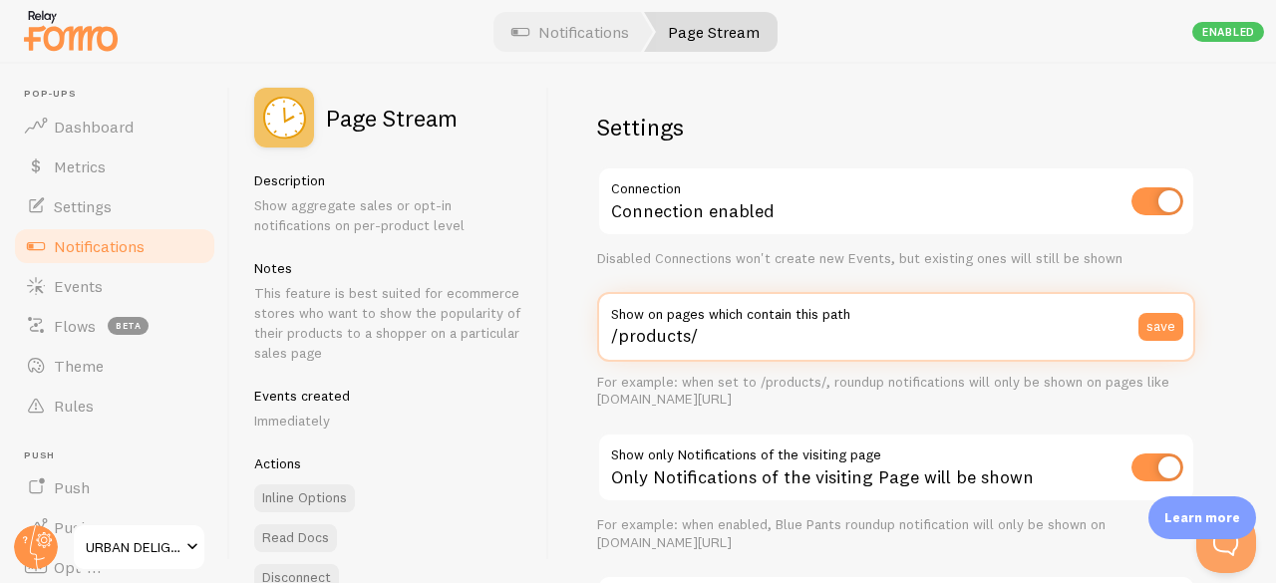
click at [757, 342] on input "/products/" at bounding box center [896, 327] width 598 height 70
paste input "pure-cow-ghee"
type input "/products/pure-cow-ghee"
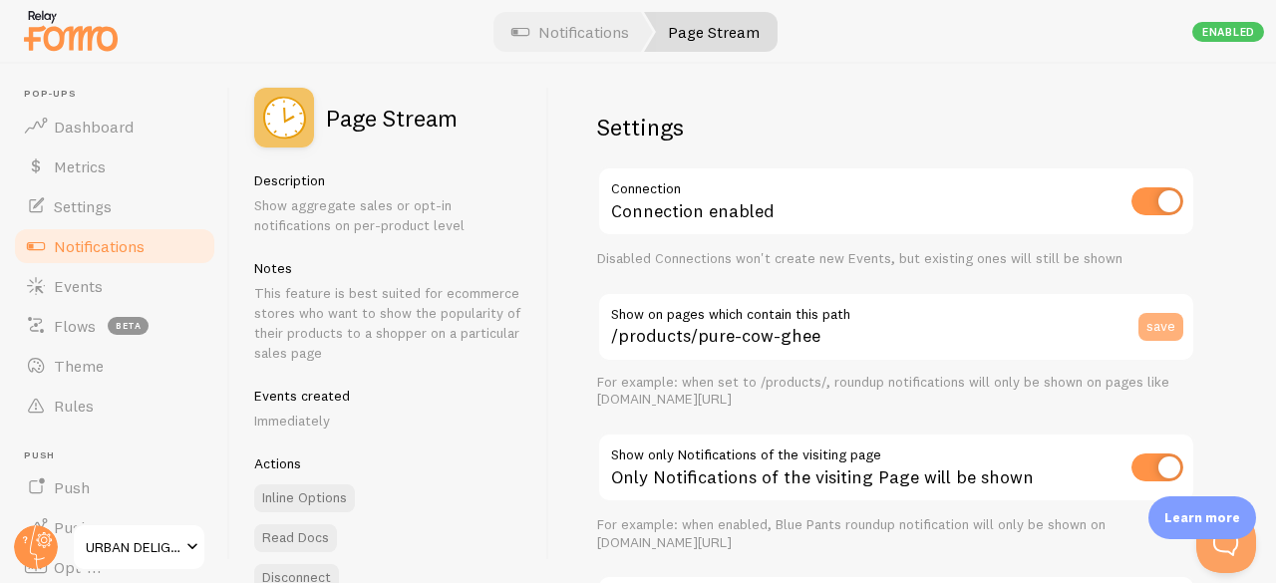
click at [1152, 325] on button "save" at bounding box center [1160, 327] width 45 height 28
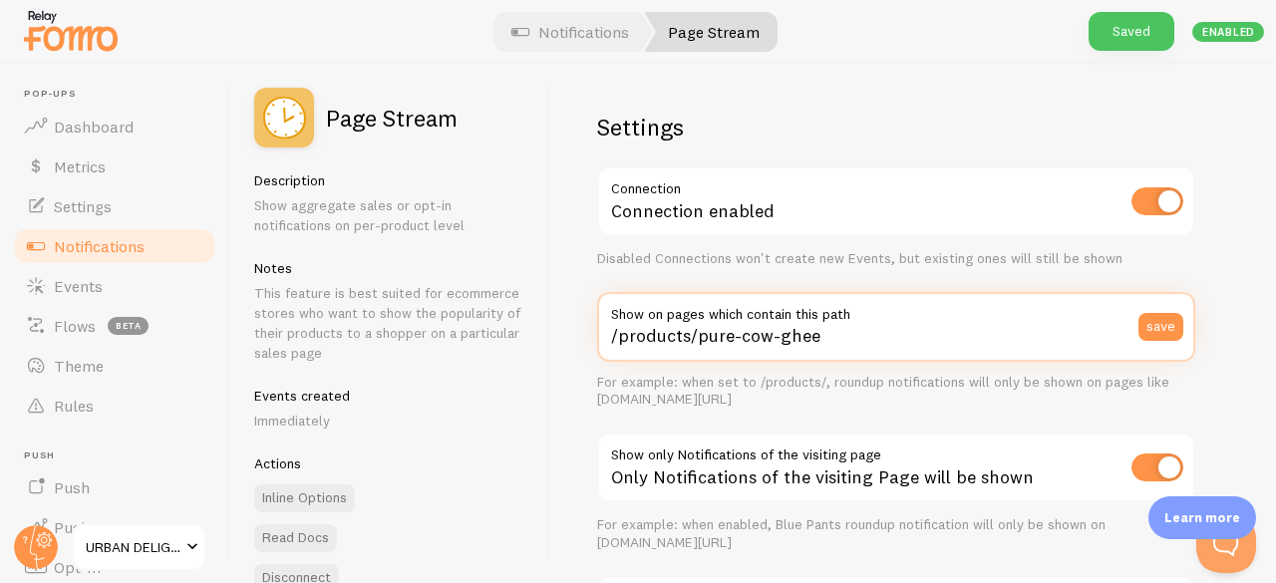
click at [1030, 336] on input "/products/pure-cow-ghee" at bounding box center [896, 327] width 598 height 70
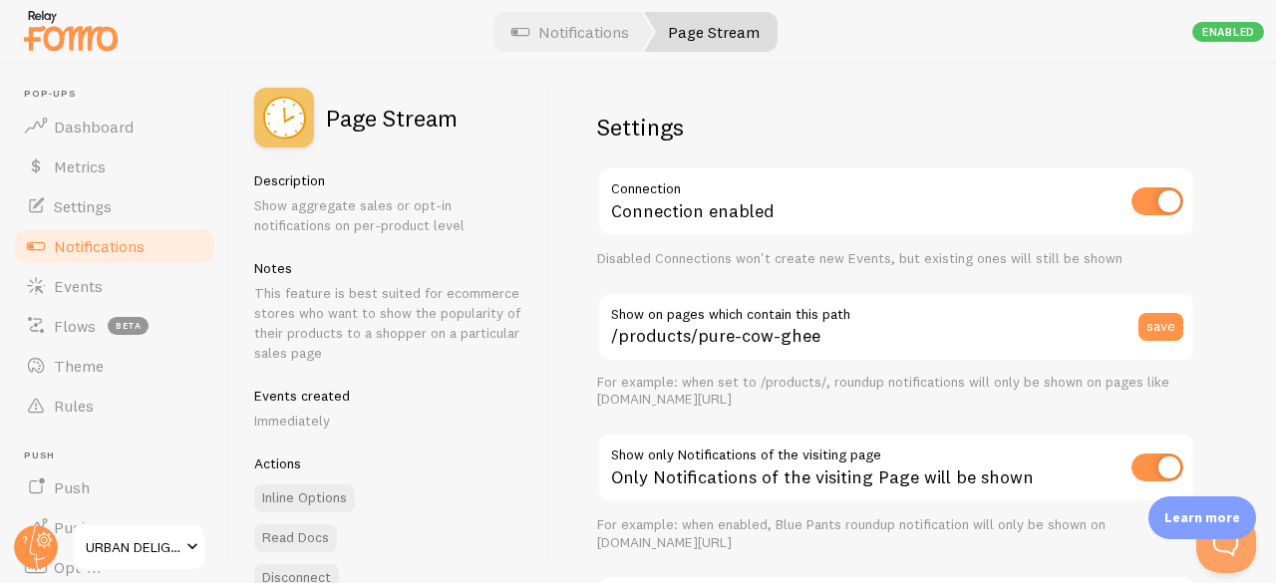
click at [147, 552] on span "URBAN DELIGHT" at bounding box center [133, 547] width 95 height 24
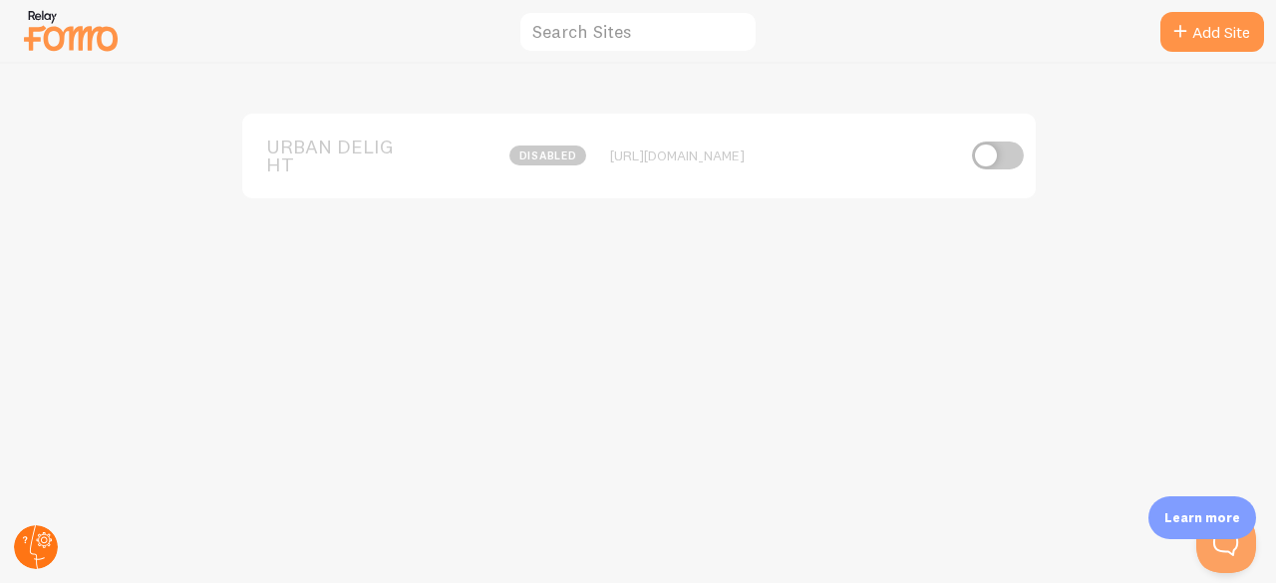
click at [32, 527] on circle at bounding box center [36, 547] width 44 height 44
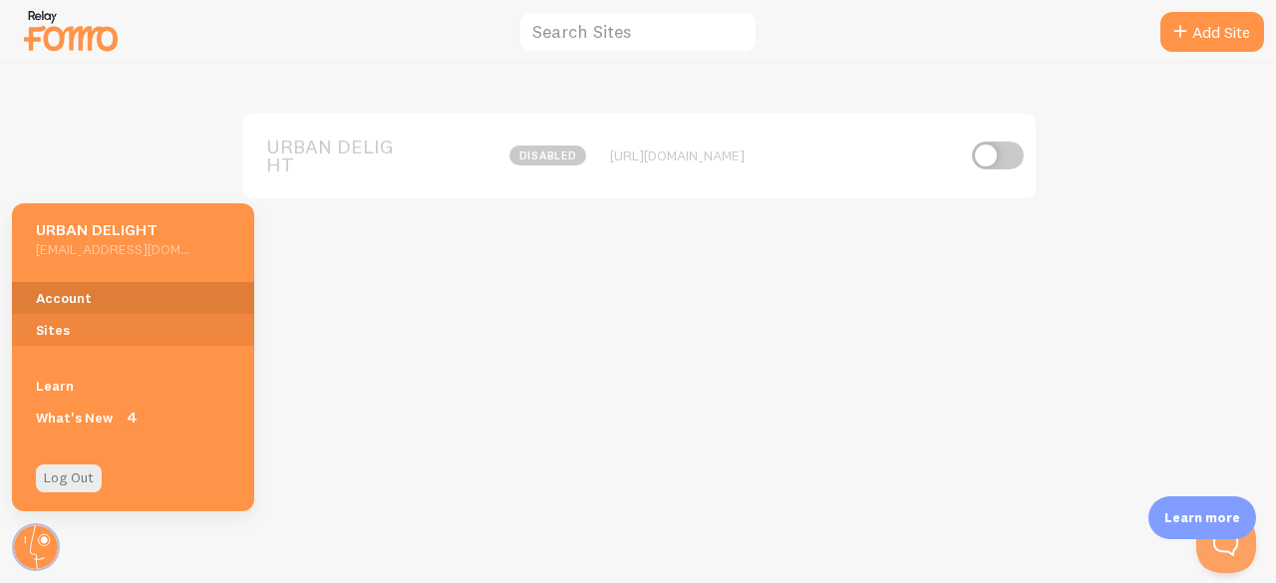
click at [64, 287] on link "Account" at bounding box center [133, 298] width 242 height 32
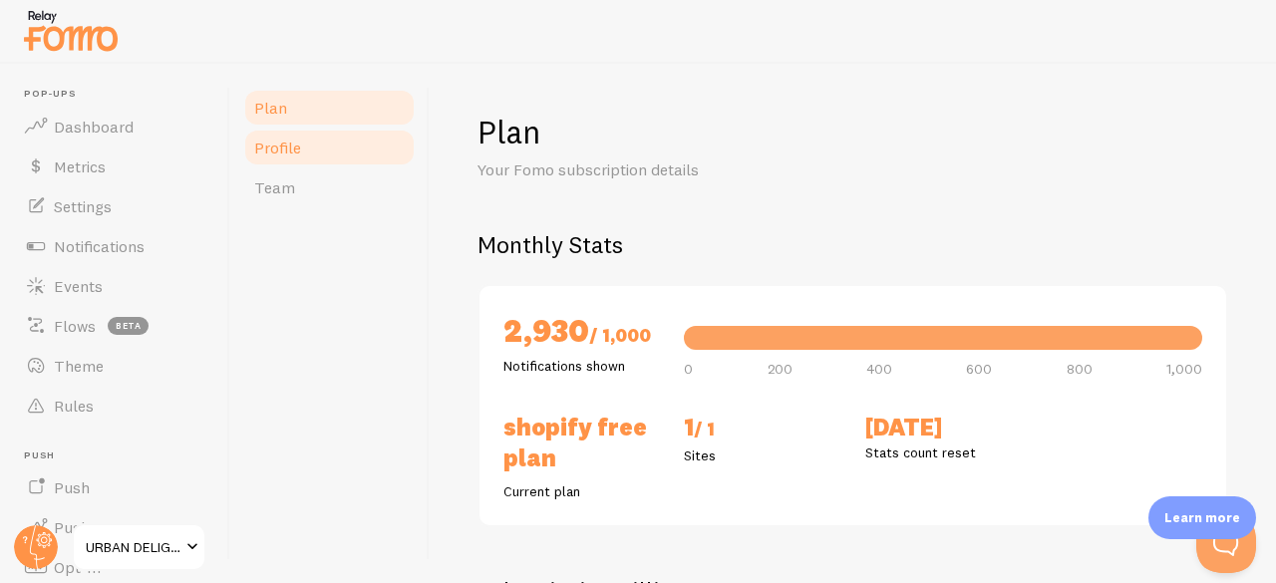
click at [302, 150] on link "Profile" at bounding box center [329, 148] width 174 height 40
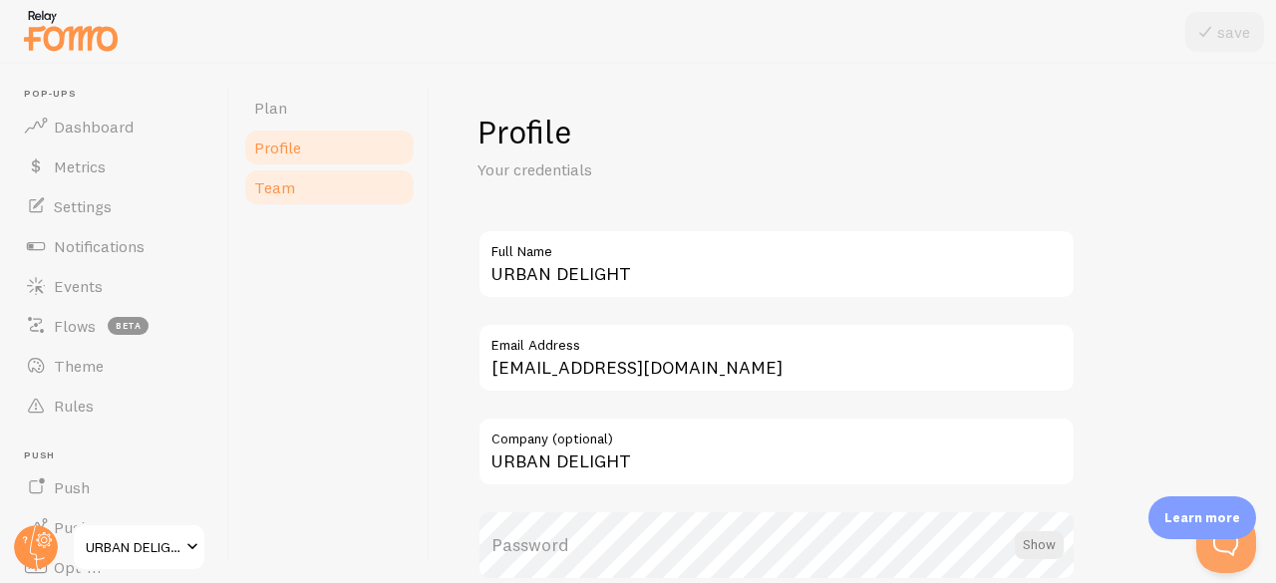
click at [334, 202] on link "Team" at bounding box center [329, 187] width 174 height 40
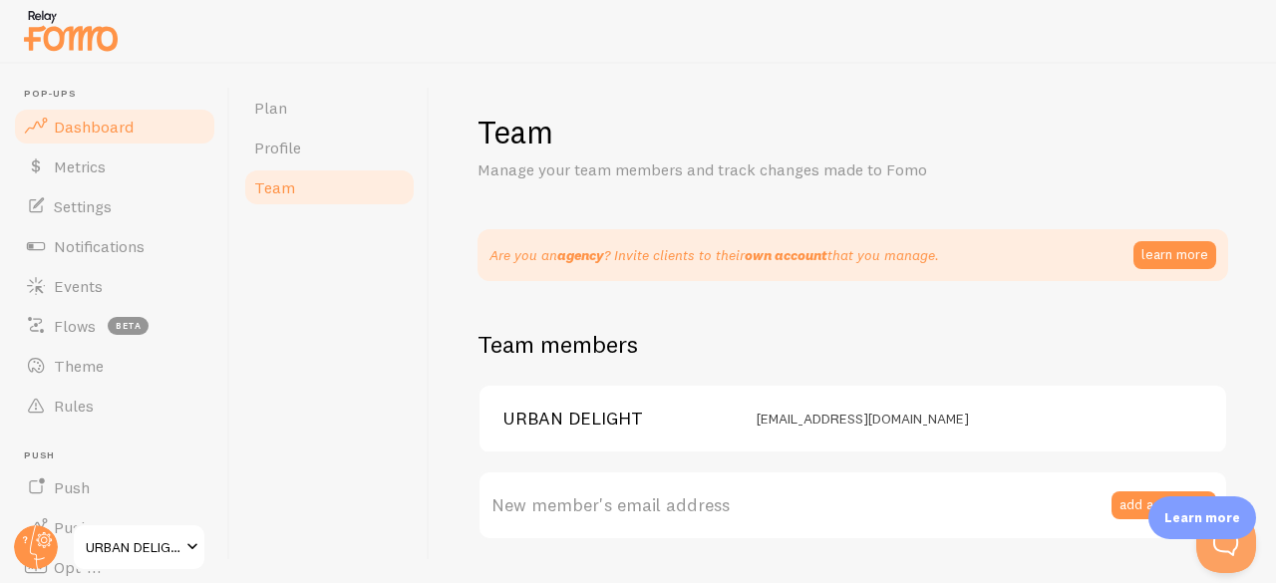
click at [78, 125] on span "Dashboard" at bounding box center [94, 127] width 80 height 20
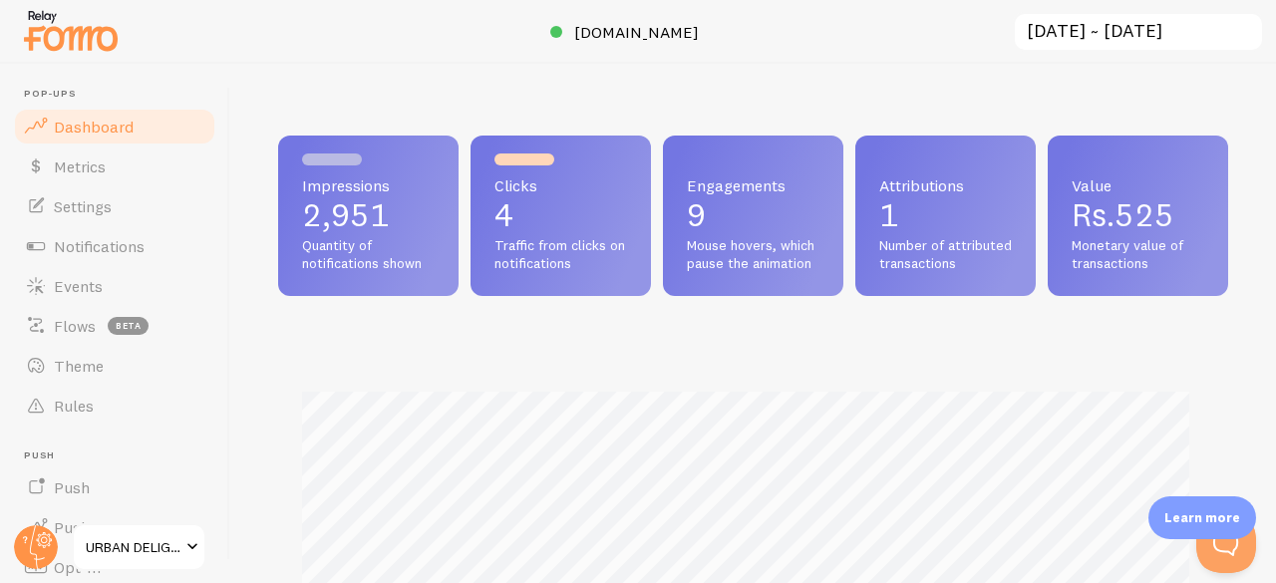
scroll to position [524, 935]
click at [121, 158] on link "Metrics" at bounding box center [114, 166] width 205 height 40
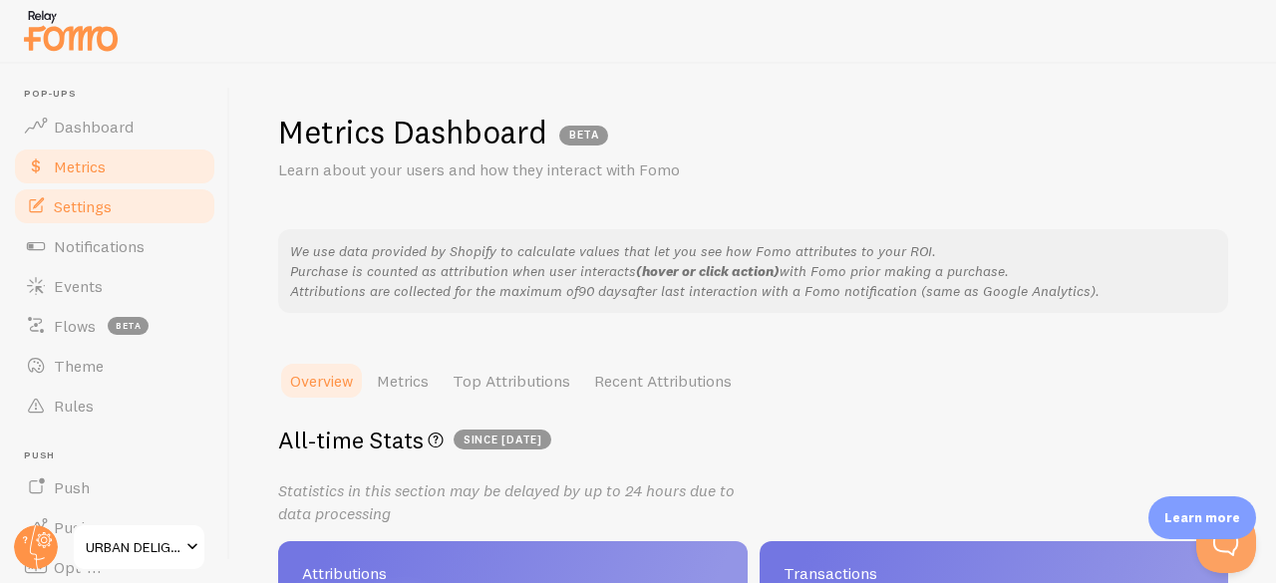
click at [98, 218] on link "Settings" at bounding box center [114, 206] width 205 height 40
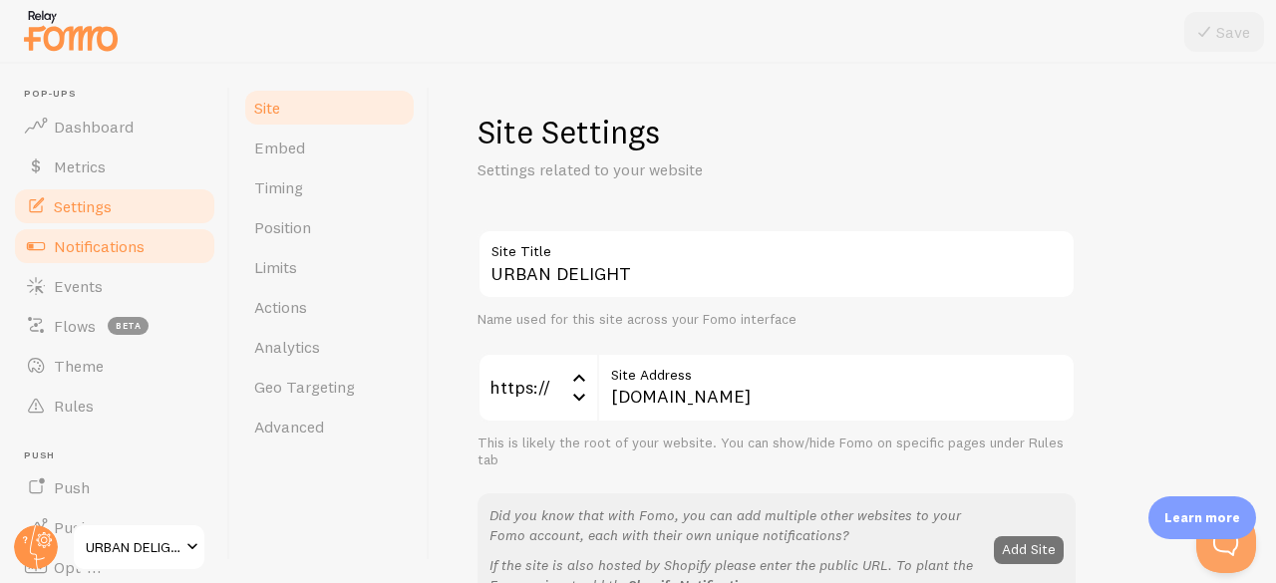
click at [118, 250] on span "Notifications" at bounding box center [99, 246] width 91 height 20
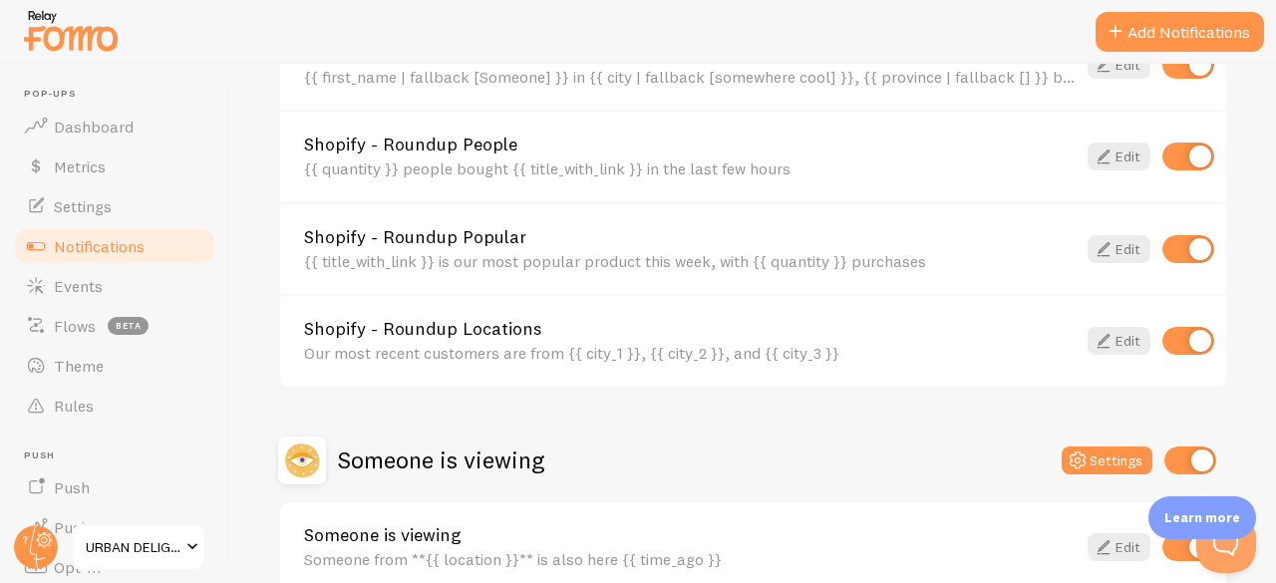
scroll to position [1433, 0]
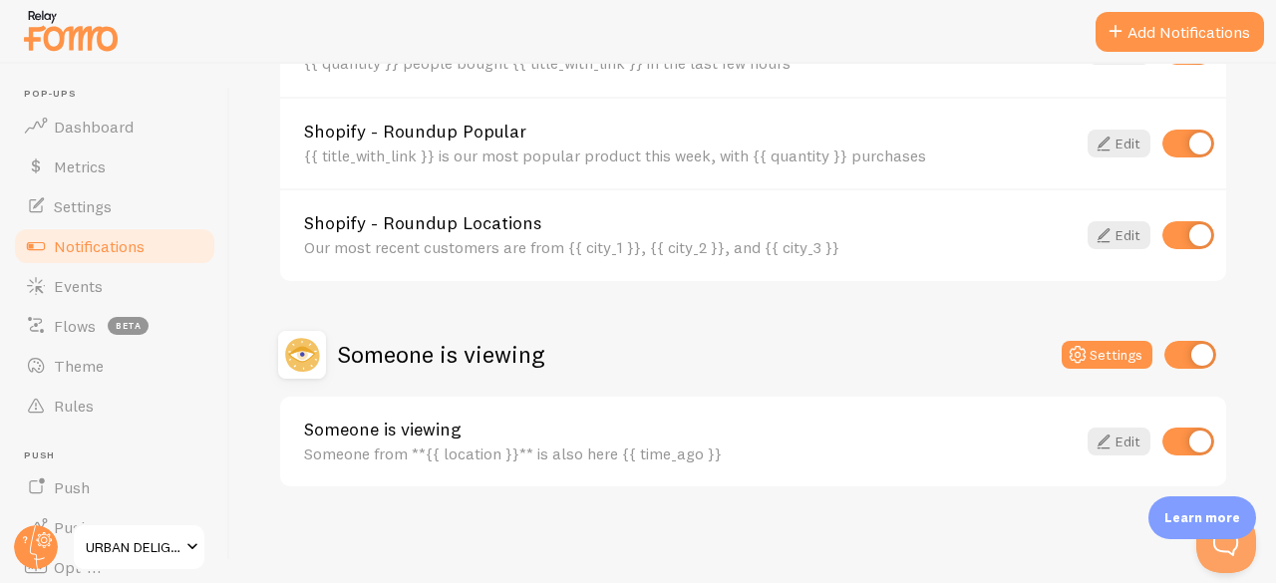
click at [1170, 350] on input "checkbox" at bounding box center [1190, 355] width 52 height 28
checkbox input "false"
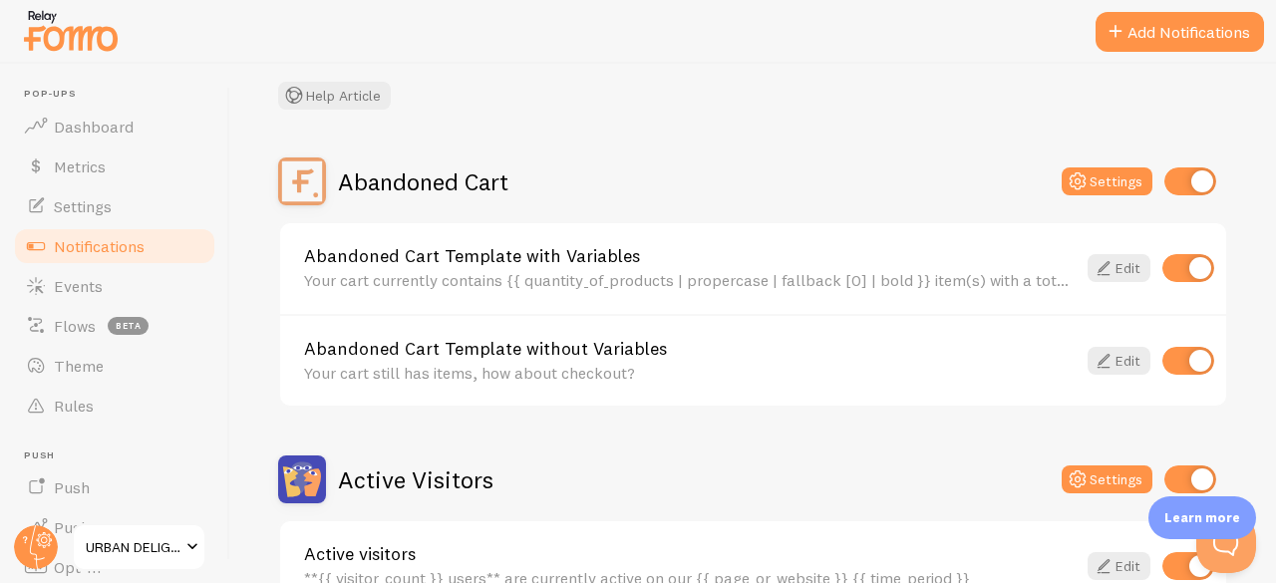
scroll to position [104, 0]
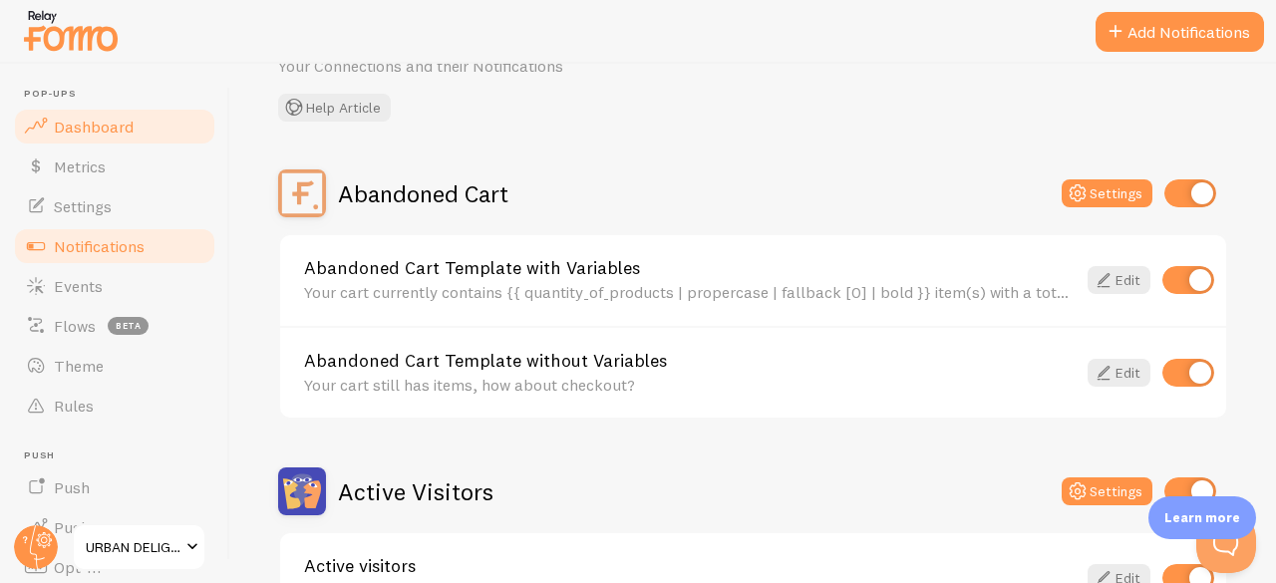
click at [98, 144] on link "Dashboard" at bounding box center [114, 127] width 205 height 40
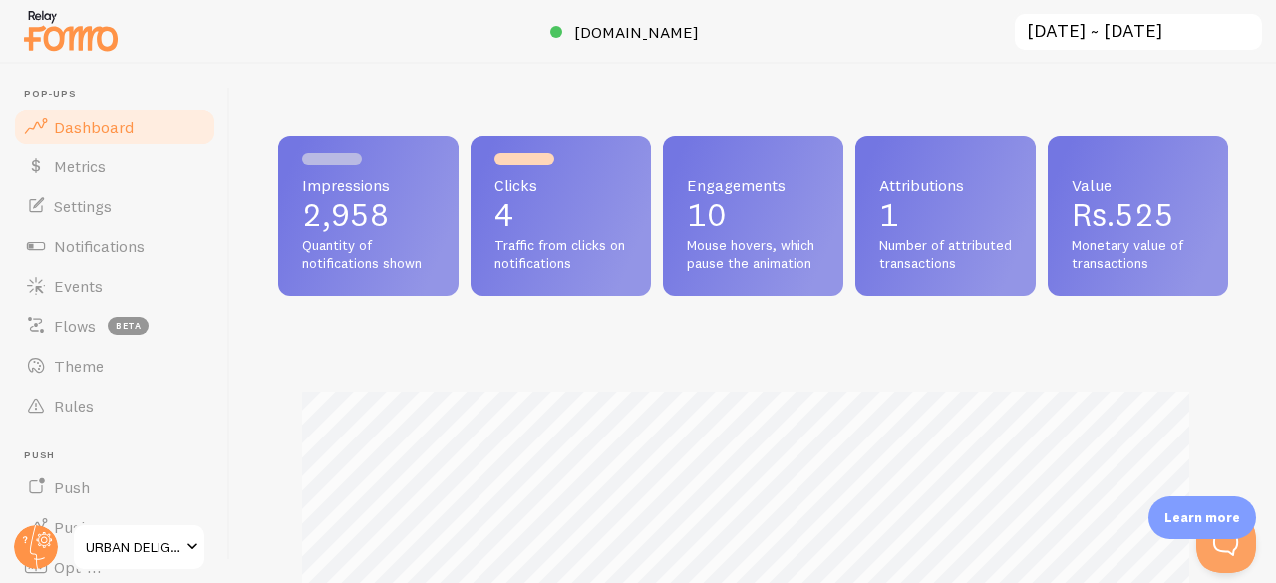
scroll to position [524, 935]
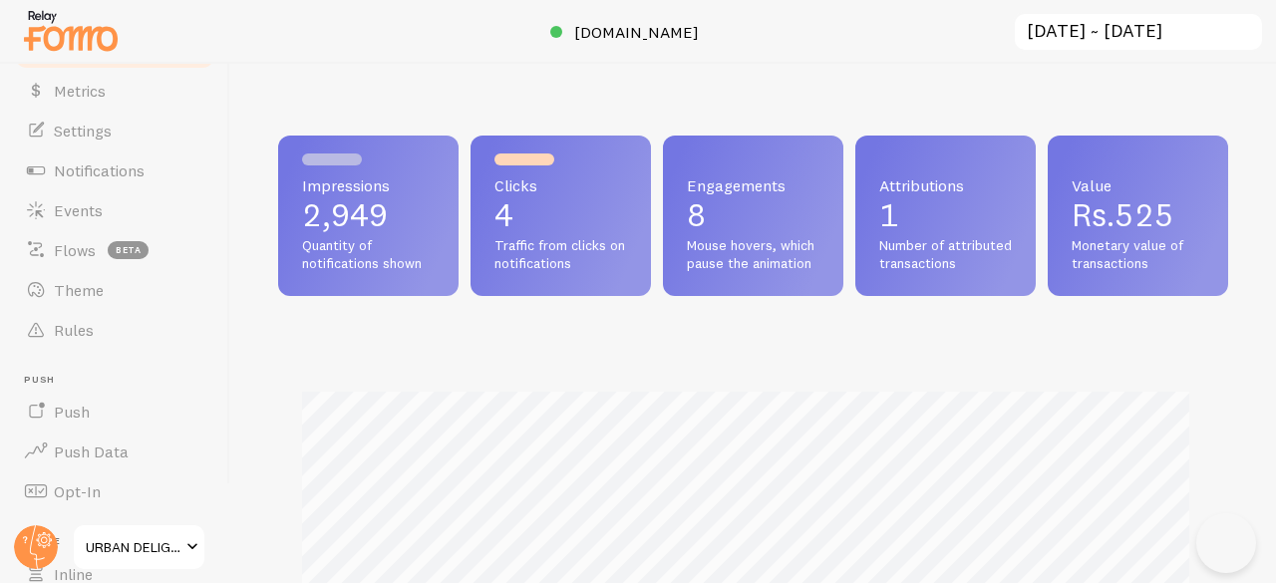
click at [197, 546] on span at bounding box center [192, 547] width 24 height 24
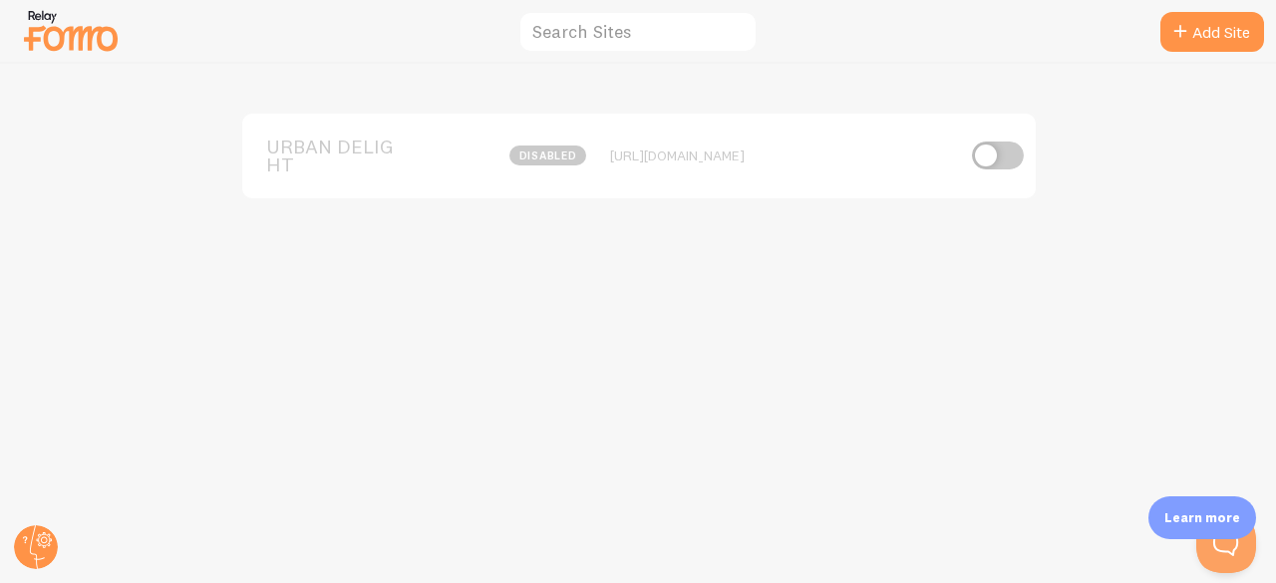
click at [991, 142] on input "checkbox" at bounding box center [998, 156] width 52 height 28
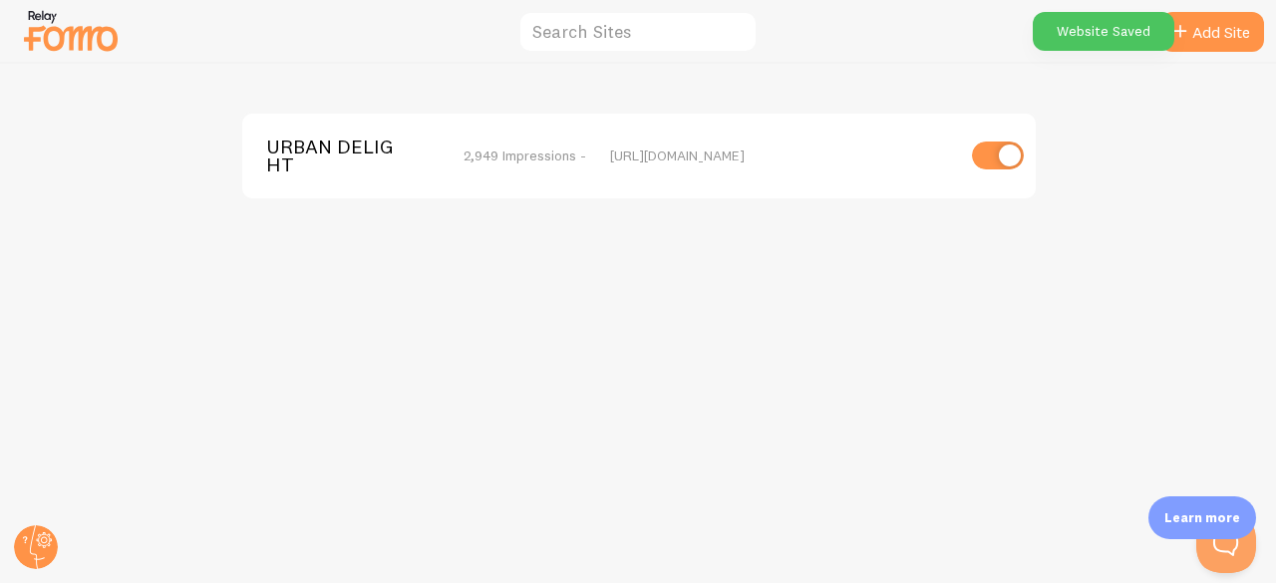
click at [1006, 152] on input "checkbox" at bounding box center [998, 156] width 52 height 28
checkbox input "false"
